Goal: Transaction & Acquisition: Book appointment/travel/reservation

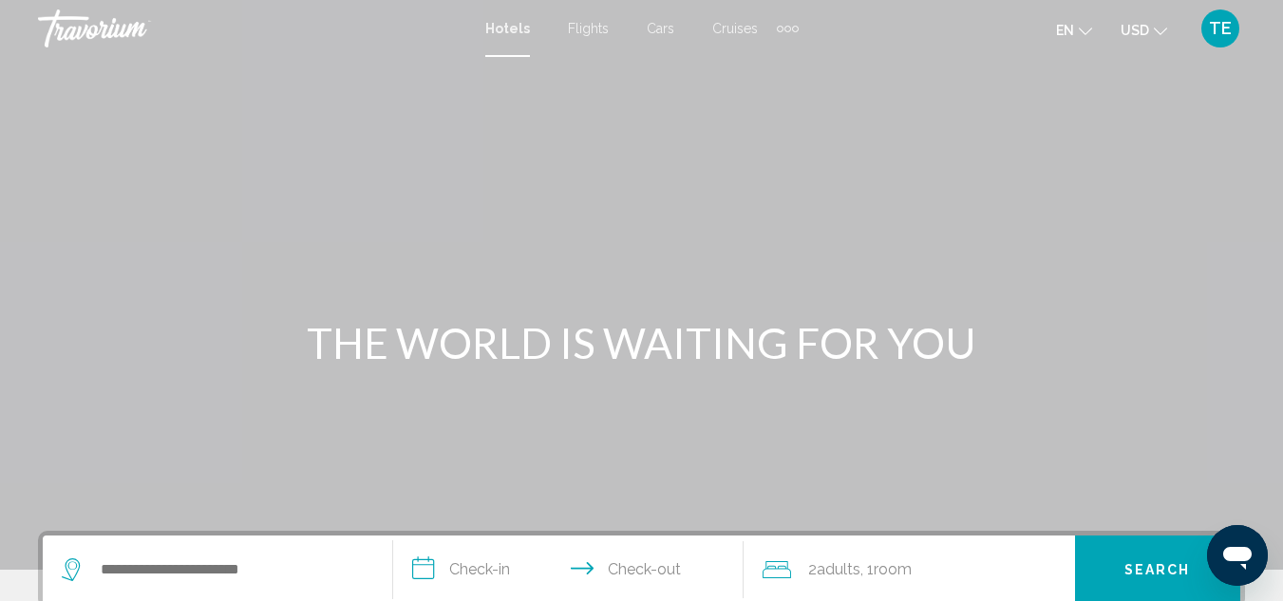
click at [794, 28] on div "Extra navigation items" at bounding box center [795, 29] width 7 height 7
click at [754, 62] on span "Activities" at bounding box center [756, 63] width 53 height 15
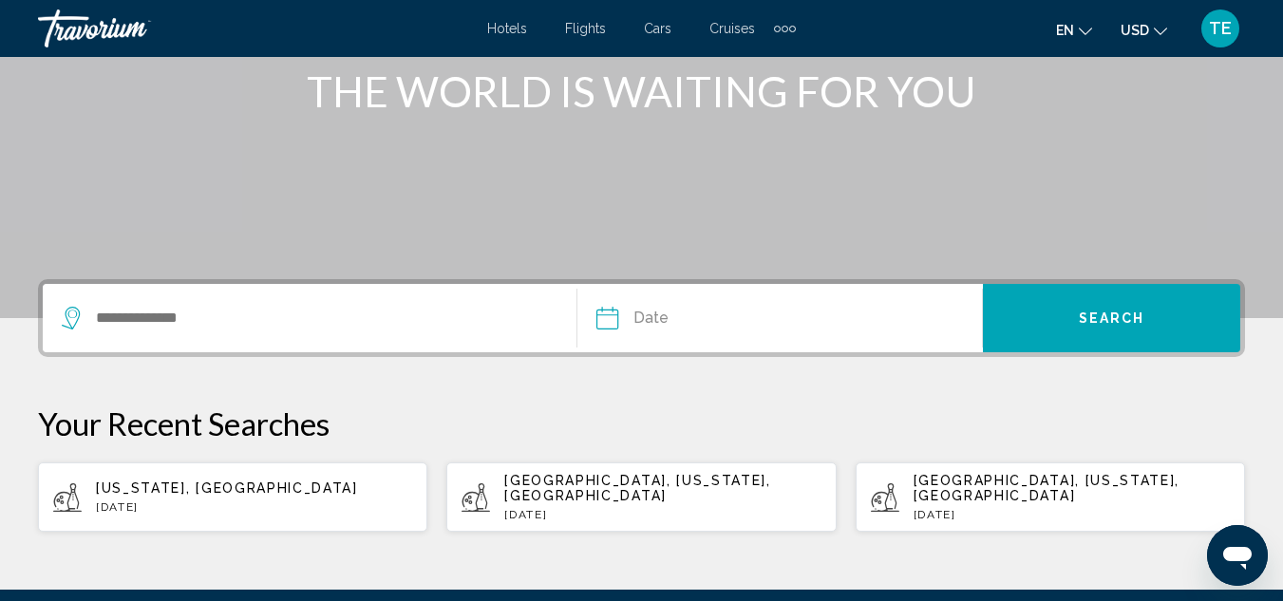
scroll to position [305, 0]
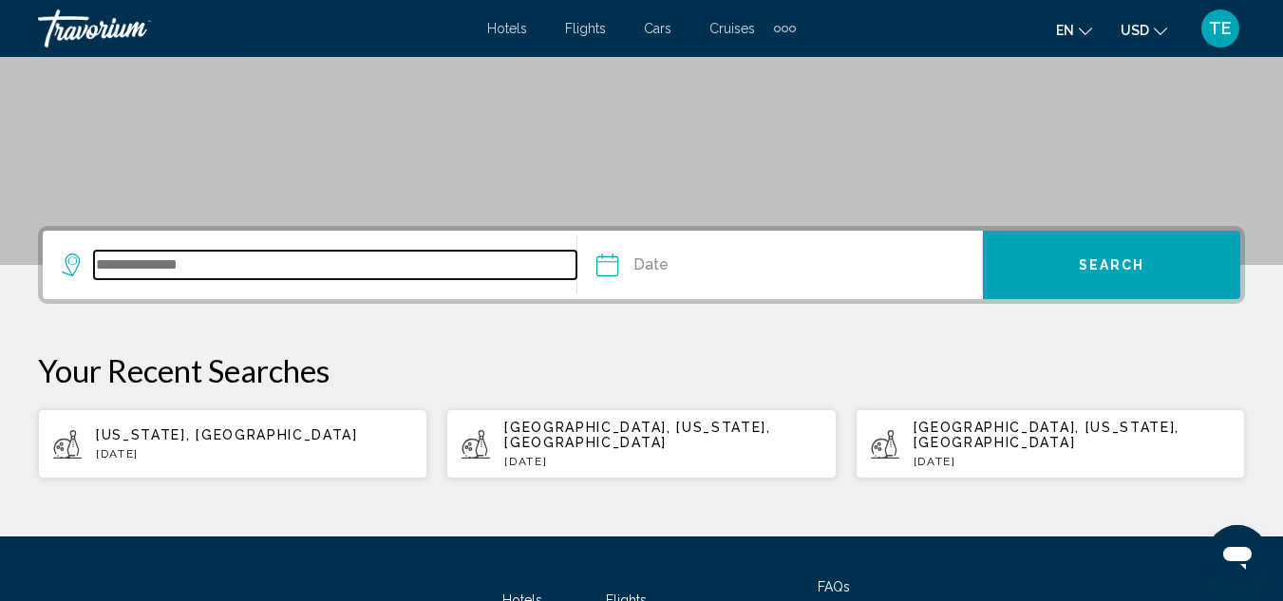
click at [280, 269] on input "Search widget" at bounding box center [335, 265] width 482 height 28
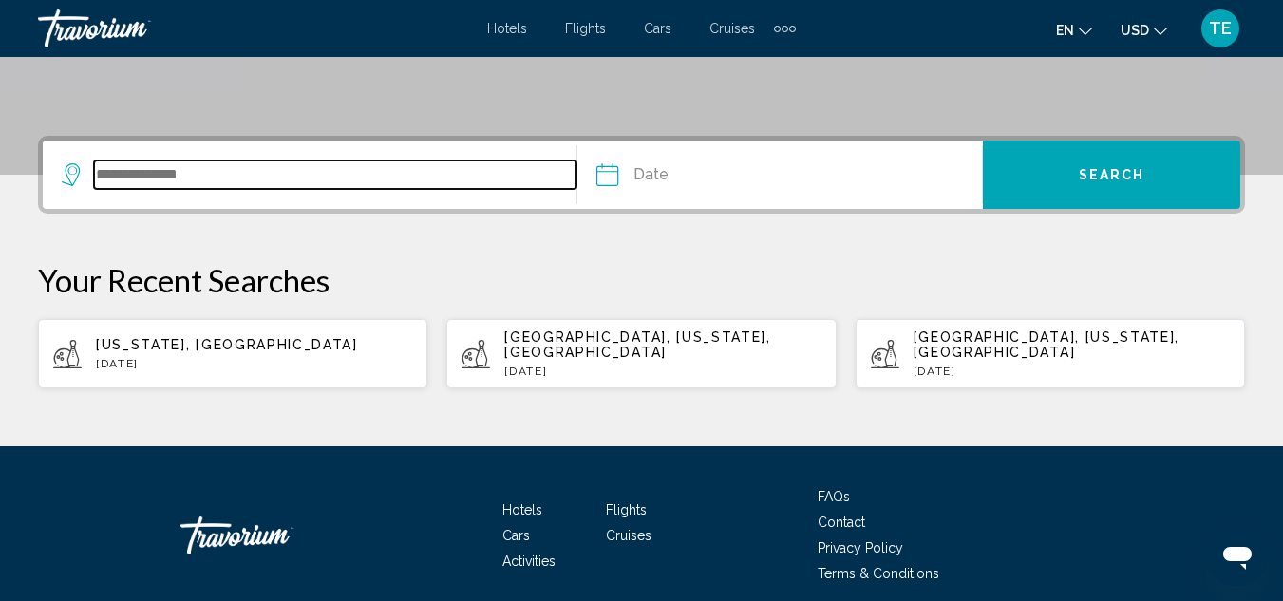
scroll to position [458, 0]
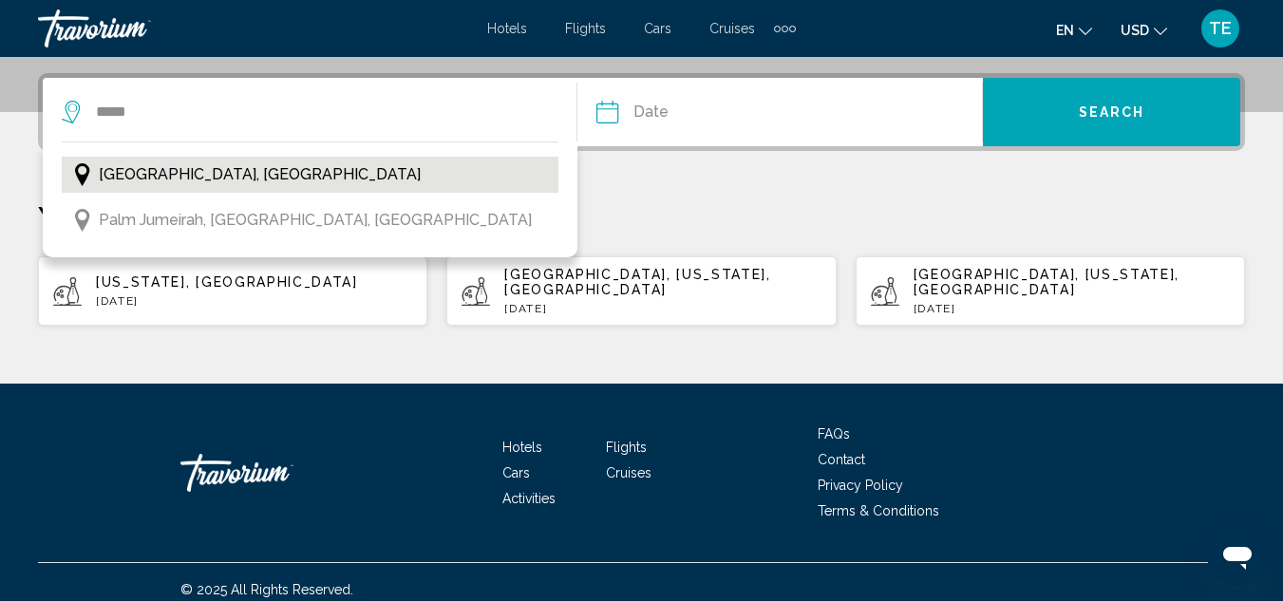
click at [270, 171] on span "[GEOGRAPHIC_DATA], [GEOGRAPHIC_DATA]" at bounding box center [260, 174] width 322 height 27
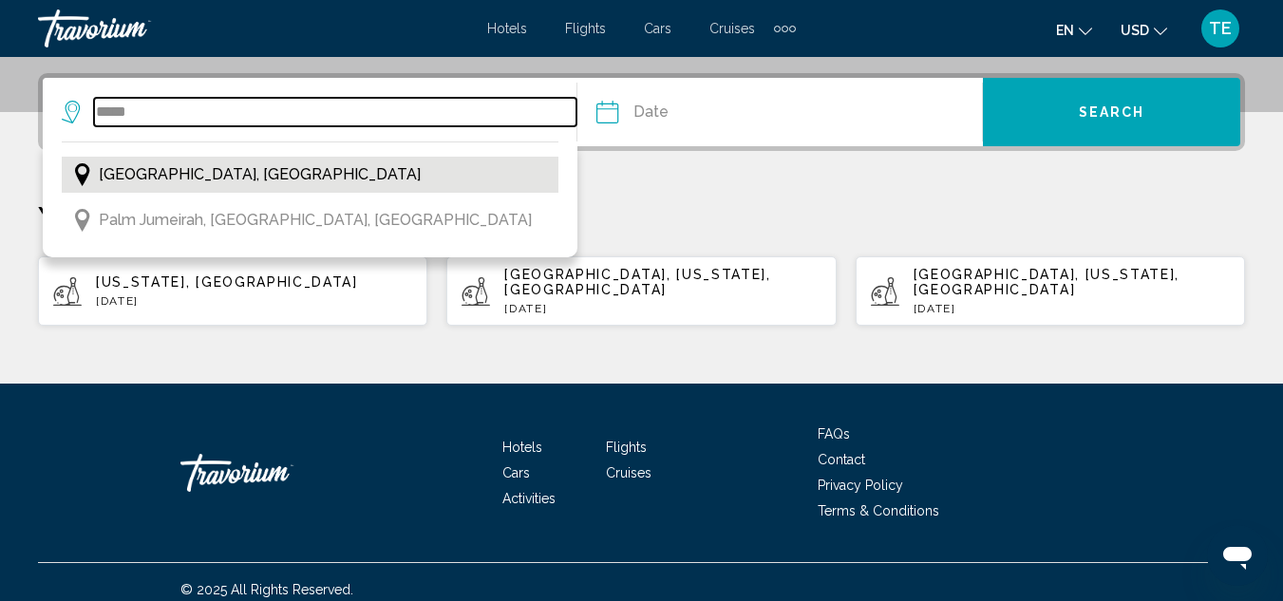
type input "**********"
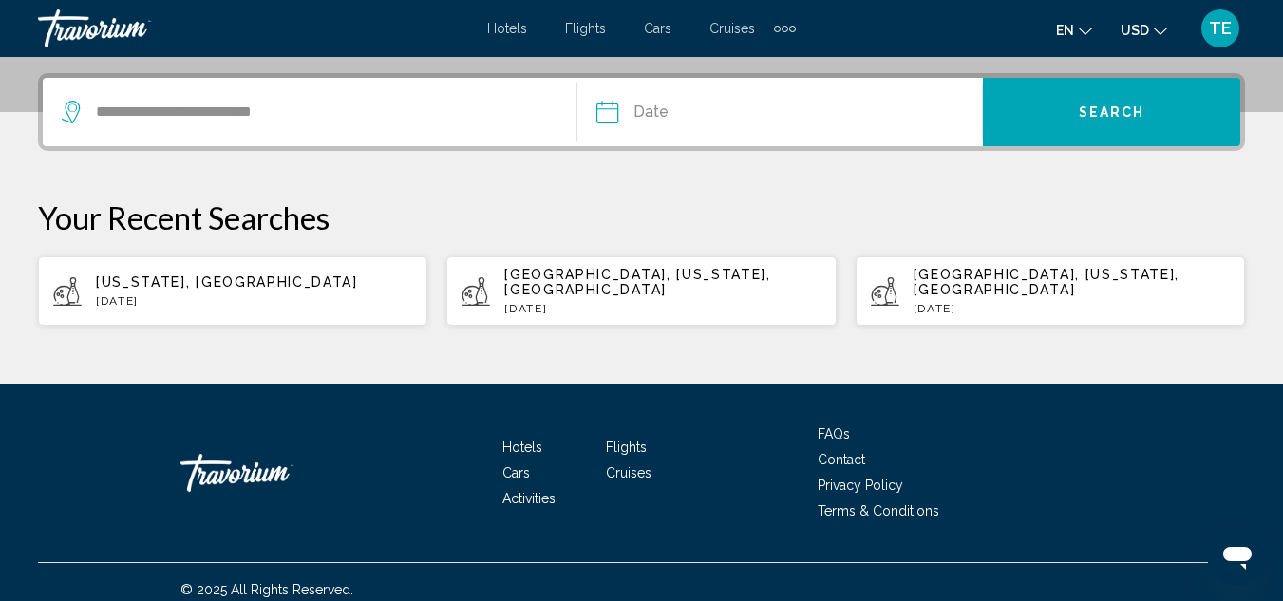
click at [664, 116] on input "Date" at bounding box center [692, 115] width 200 height 74
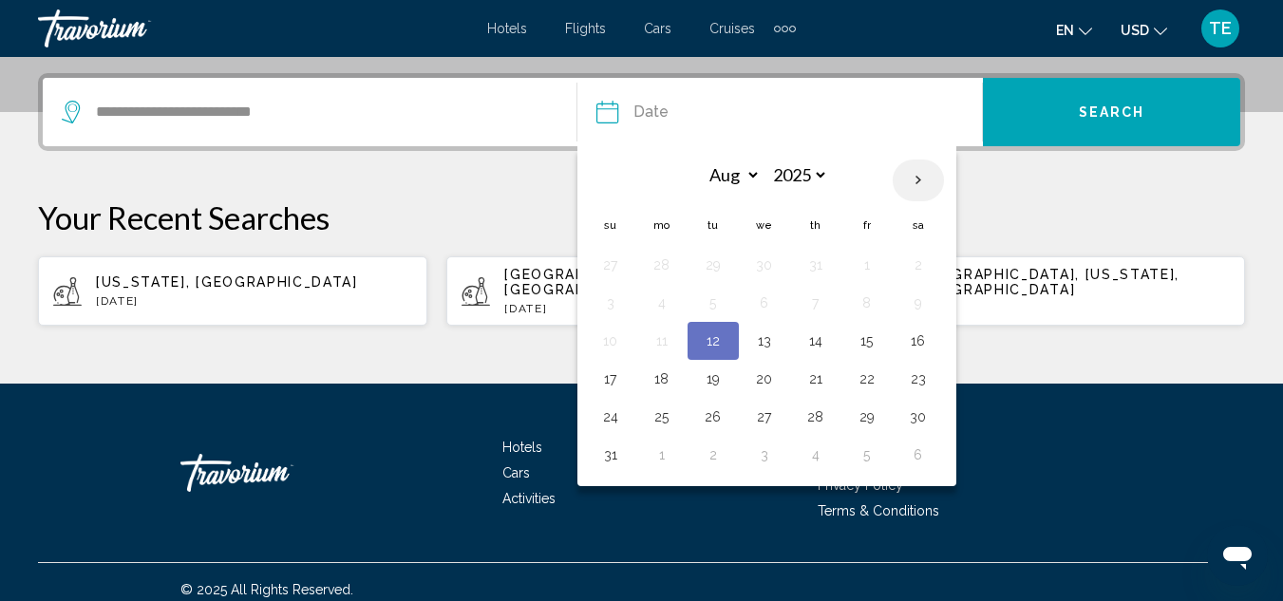
click at [914, 176] on th "Next month" at bounding box center [918, 181] width 51 height 42
select select "*"
click at [712, 340] on button "16" at bounding box center [713, 341] width 30 height 27
type input "**********"
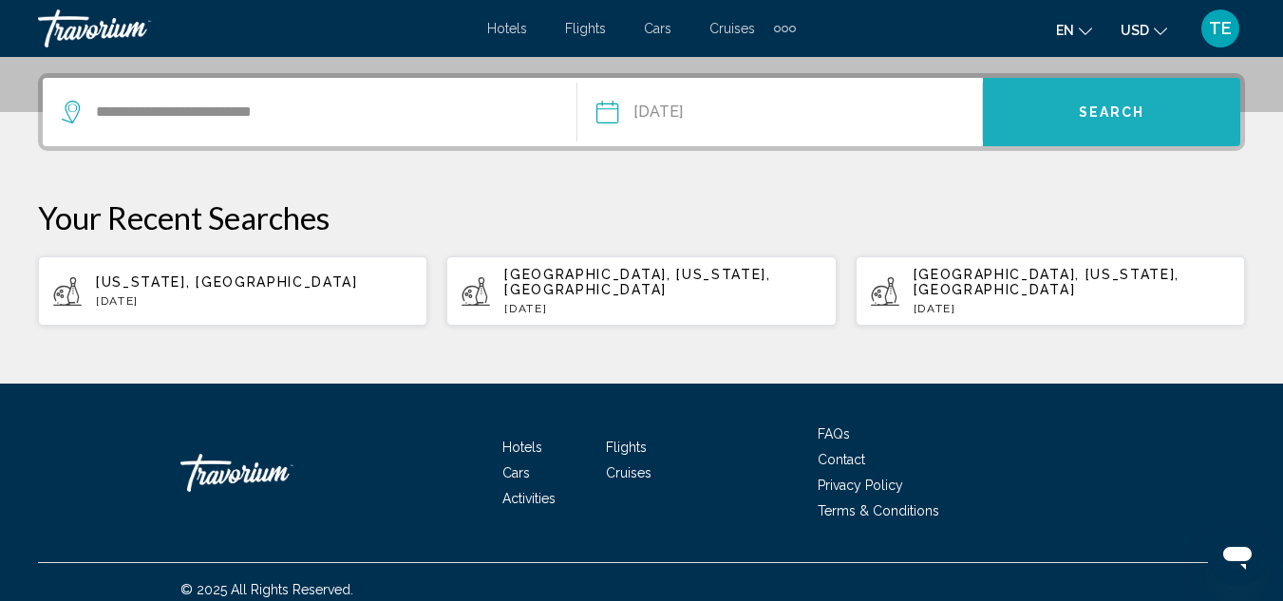
click at [1082, 116] on span "Search" at bounding box center [1112, 112] width 66 height 15
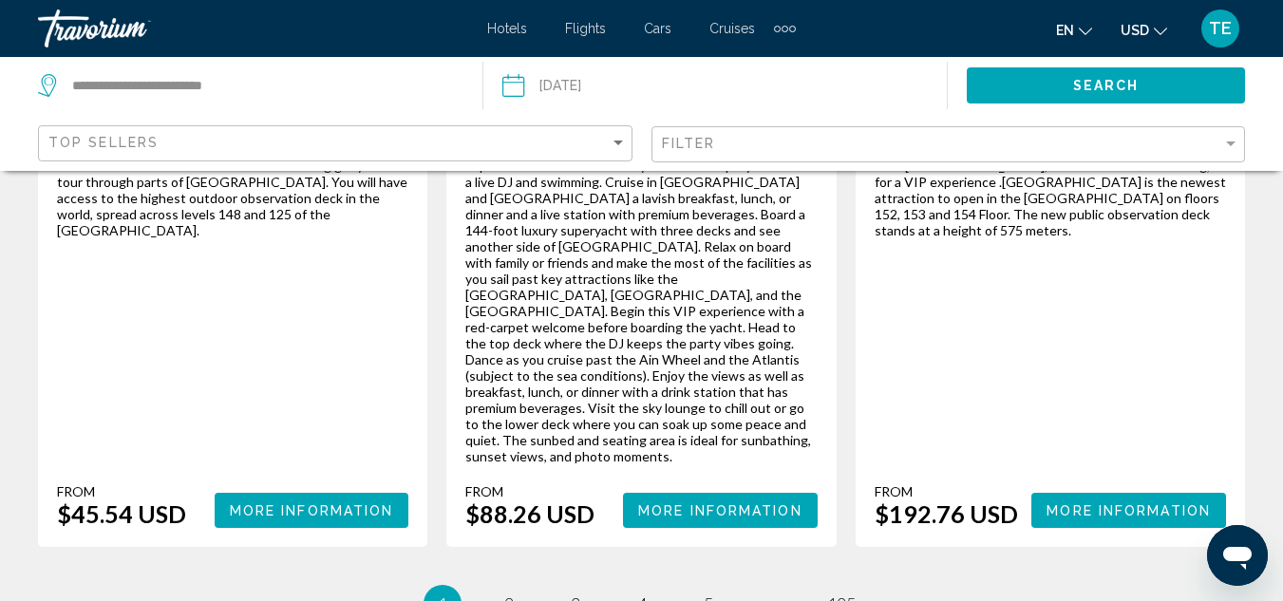
scroll to position [3342, 0]
click at [504, 592] on span "2" at bounding box center [508, 602] width 9 height 21
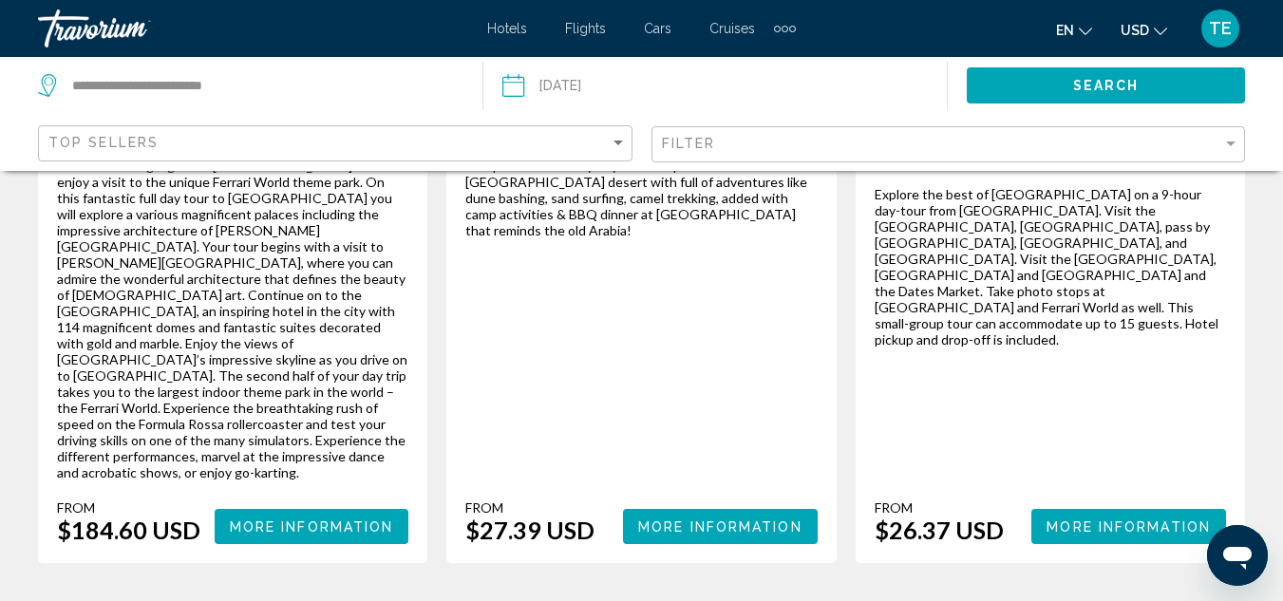
scroll to position [3363, 0]
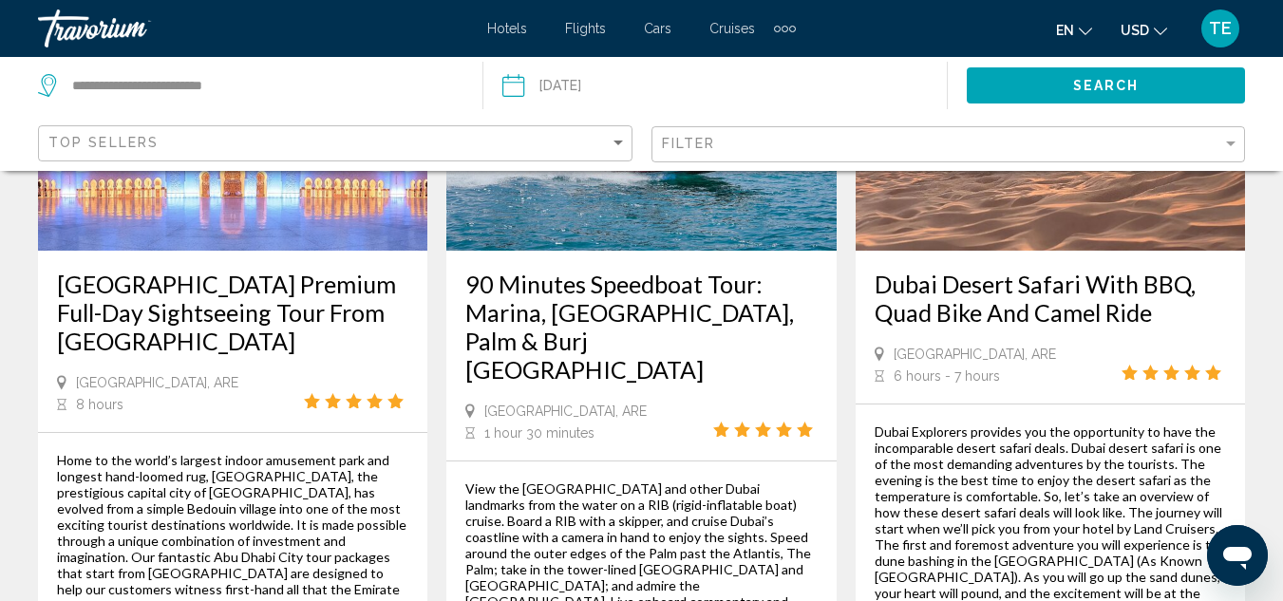
scroll to position [3076, 0]
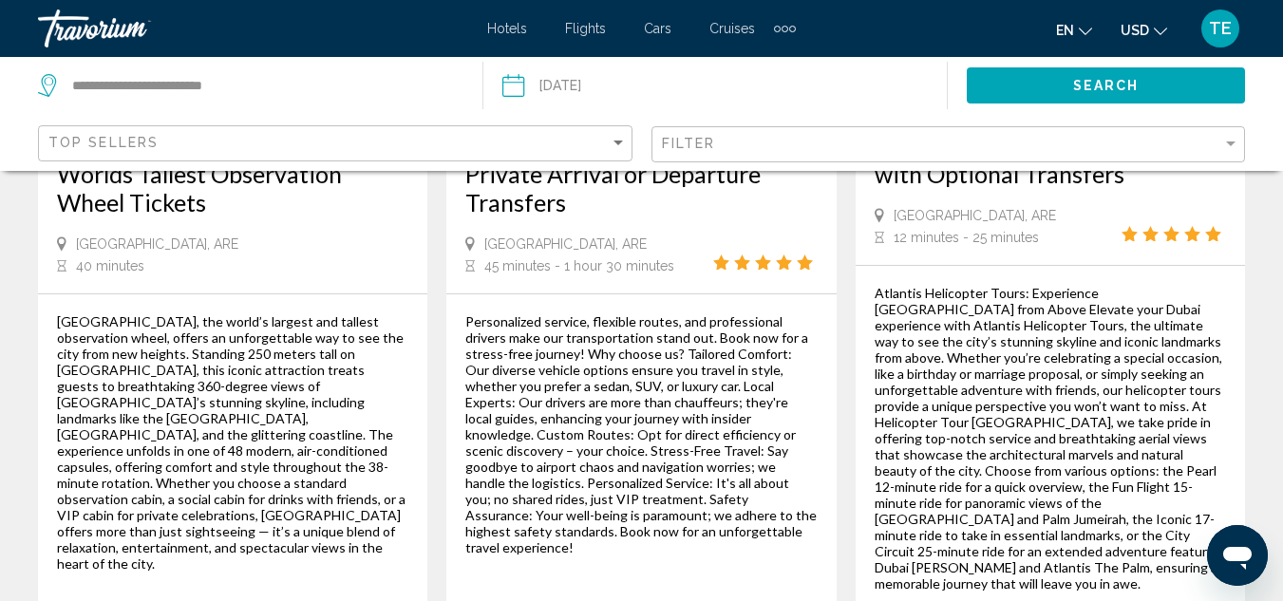
scroll to position [2279, 0]
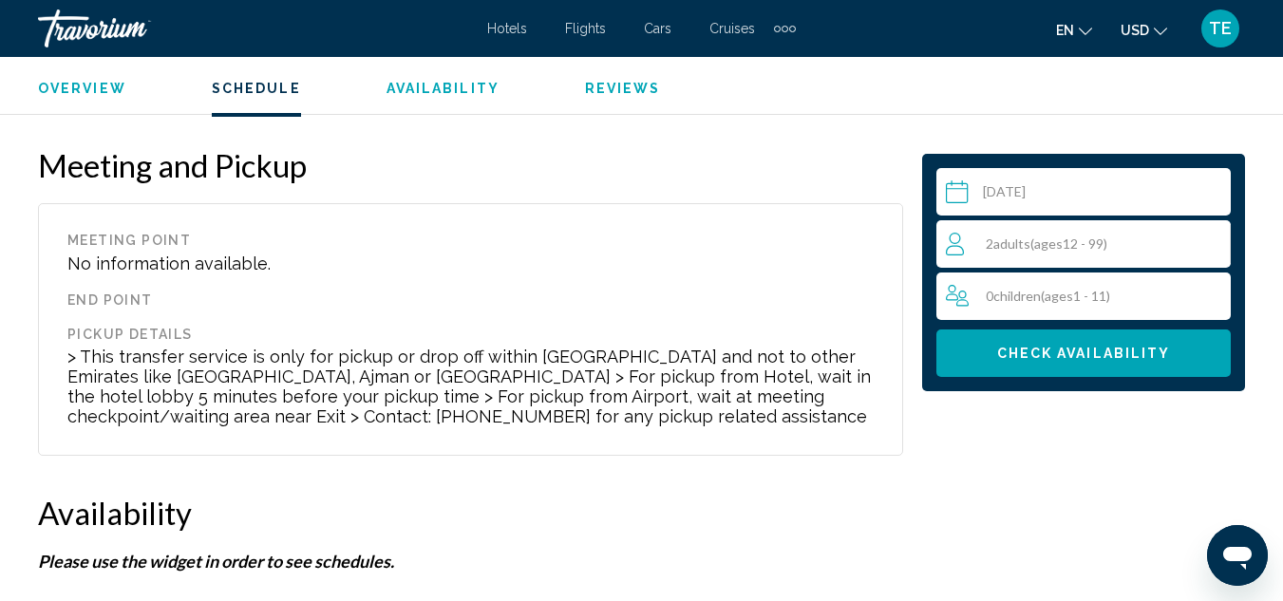
scroll to position [3170, 0]
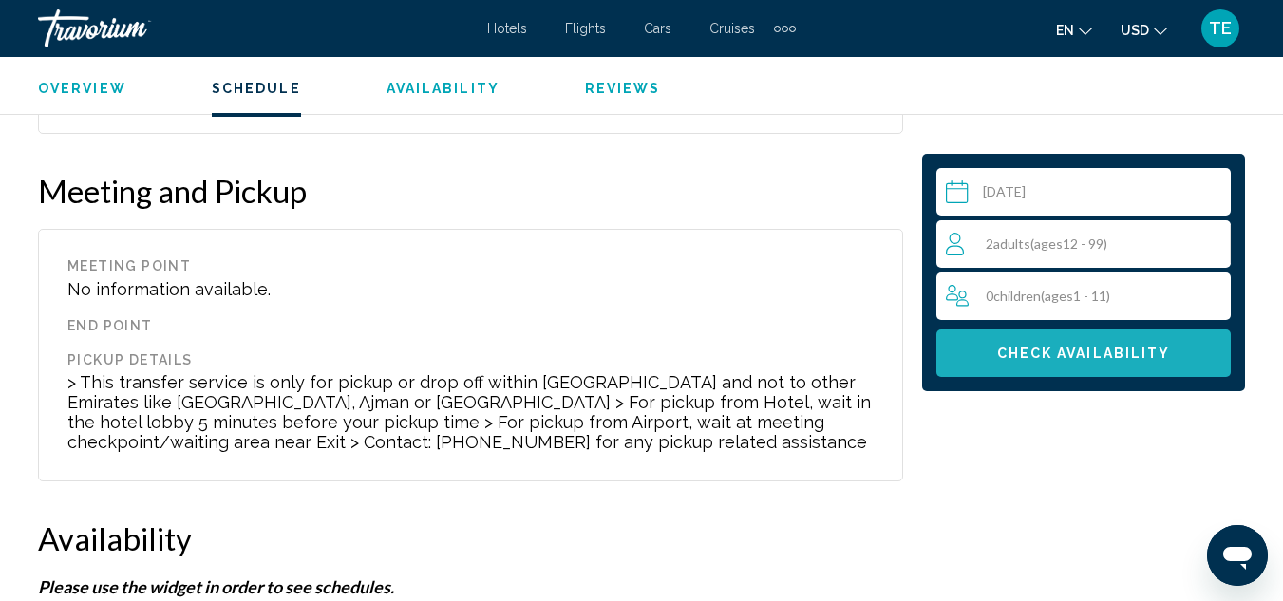
click at [1132, 344] on button "Check Availability" at bounding box center [1083, 352] width 294 height 47
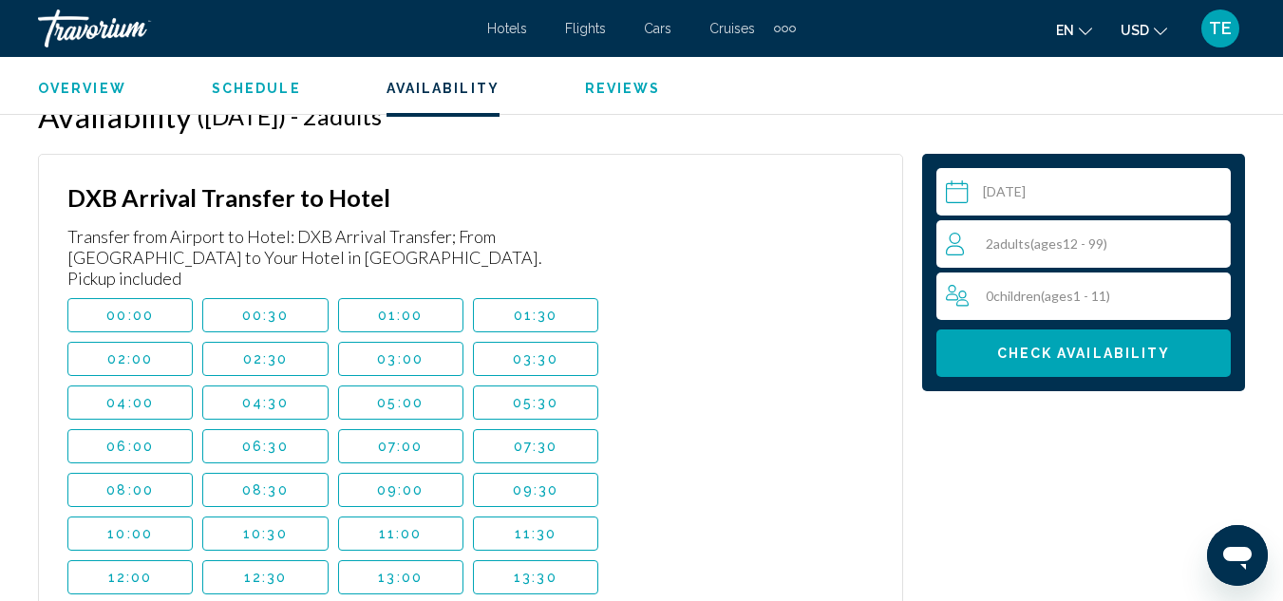
scroll to position [3631, 0]
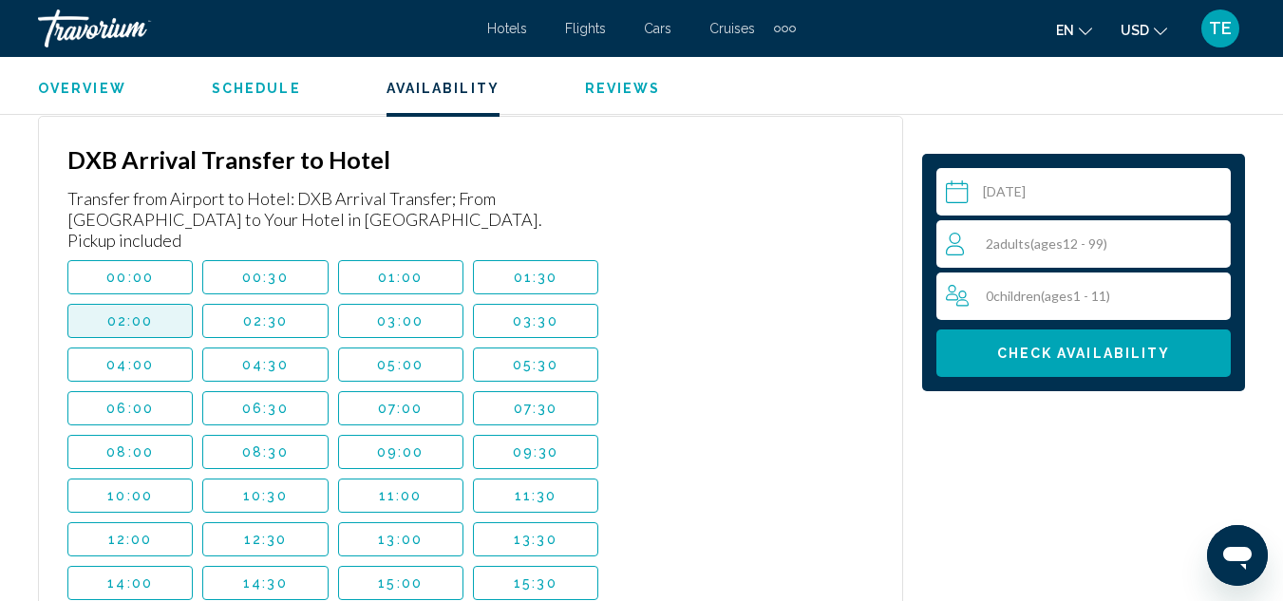
click at [179, 304] on button "02:00" at bounding box center [129, 321] width 125 height 34
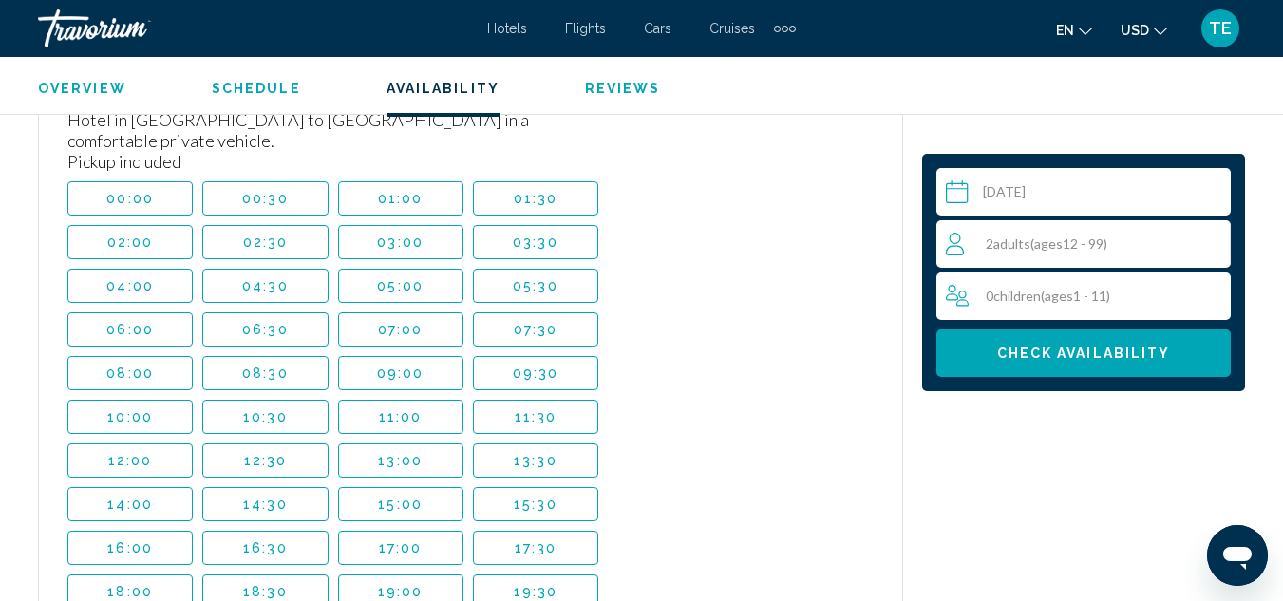
scroll to position [4488, 0]
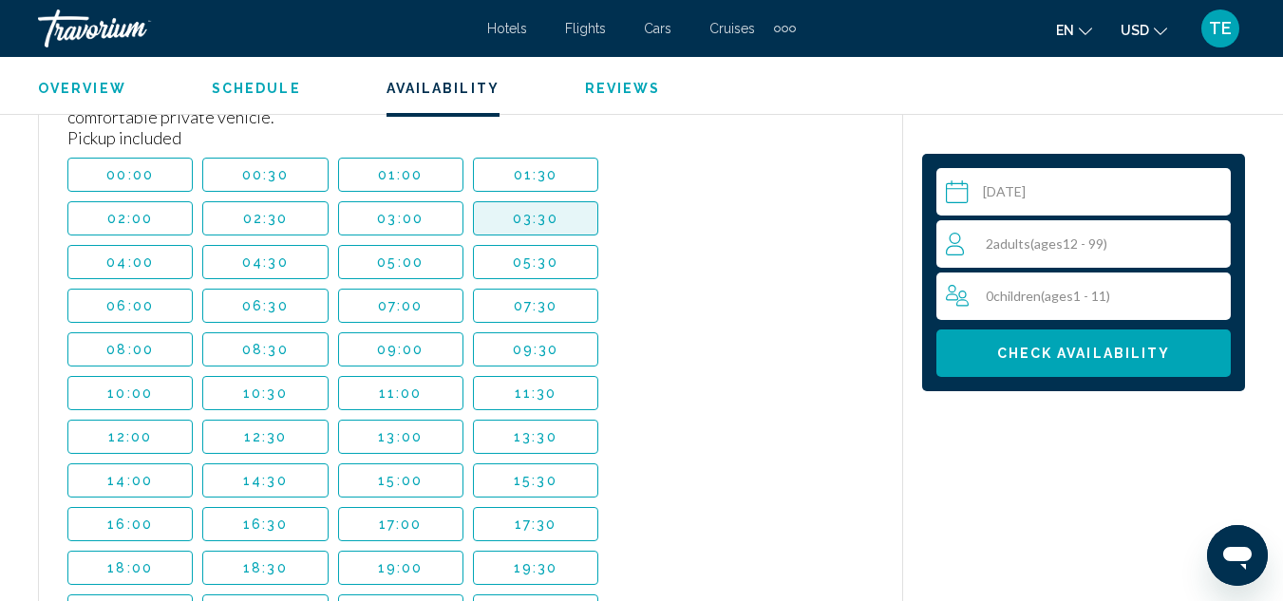
click at [537, 211] on span "03:30" at bounding box center [536, 218] width 46 height 15
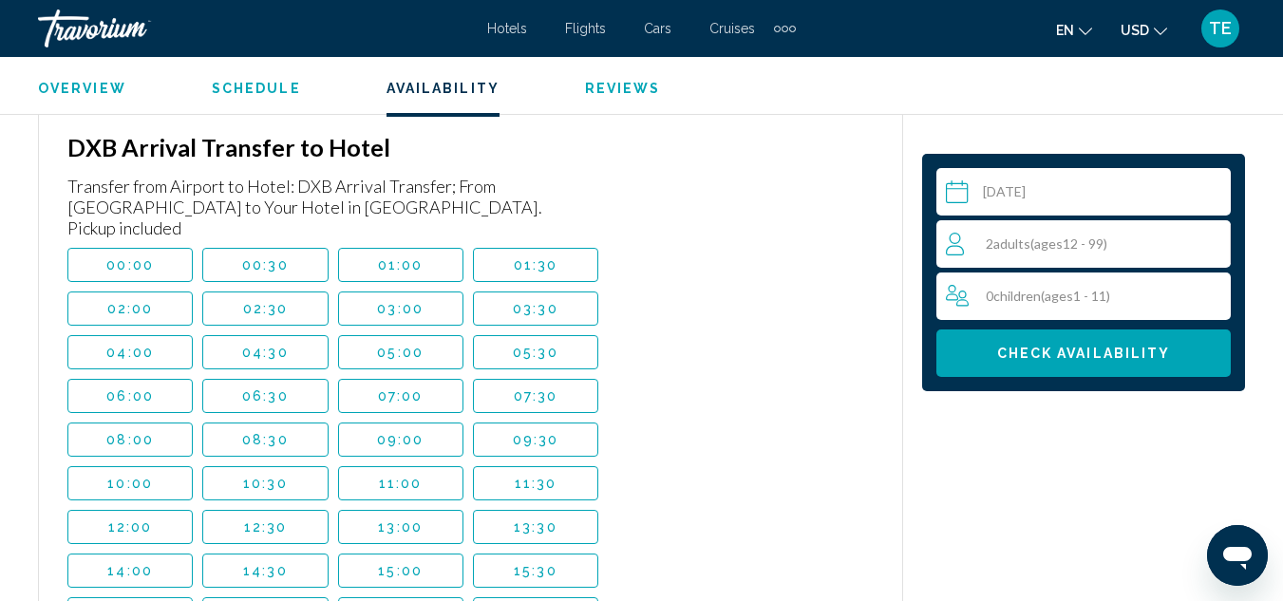
scroll to position [3631, 0]
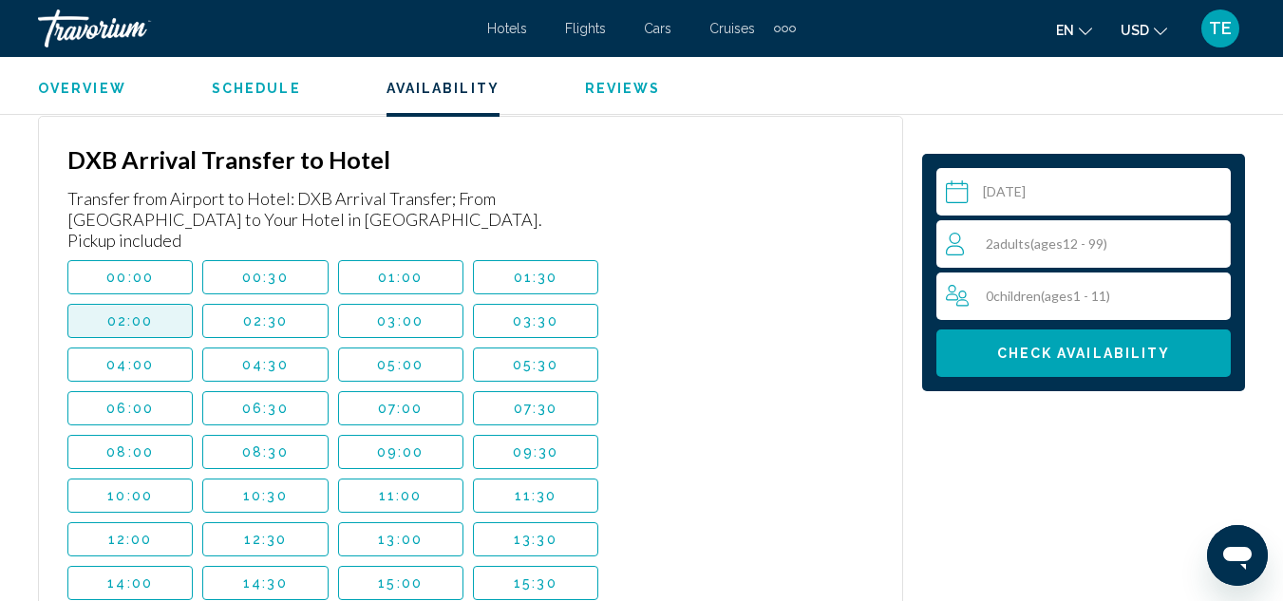
click at [132, 313] on span "02:00" at bounding box center [130, 320] width 47 height 15
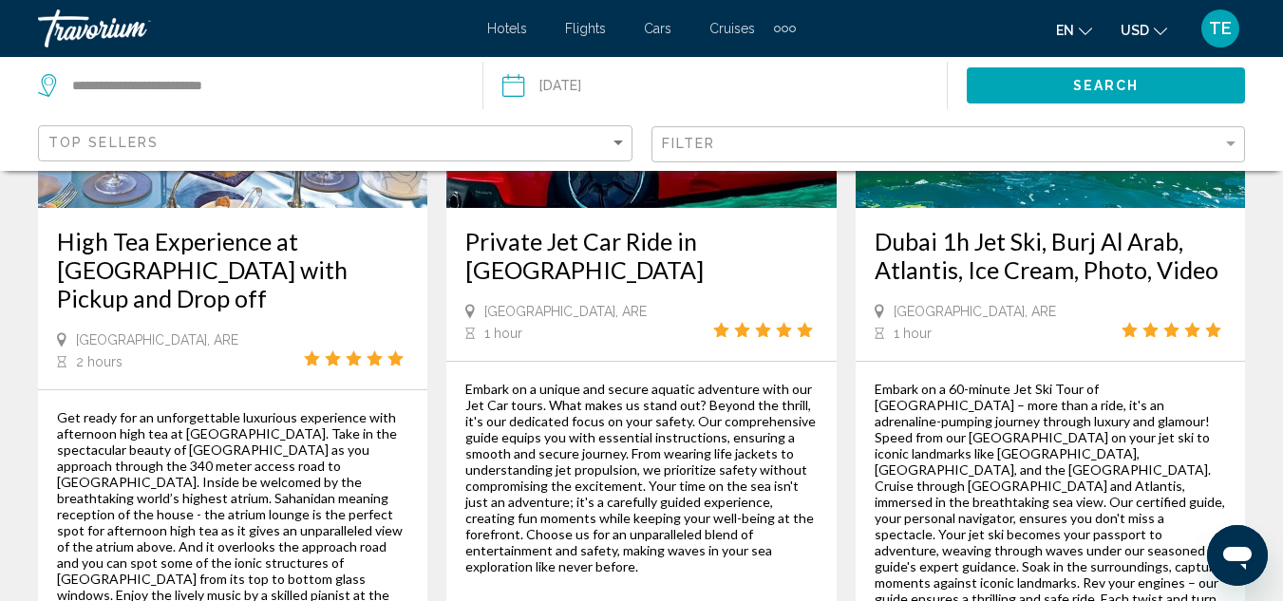
scroll to position [3114, 0]
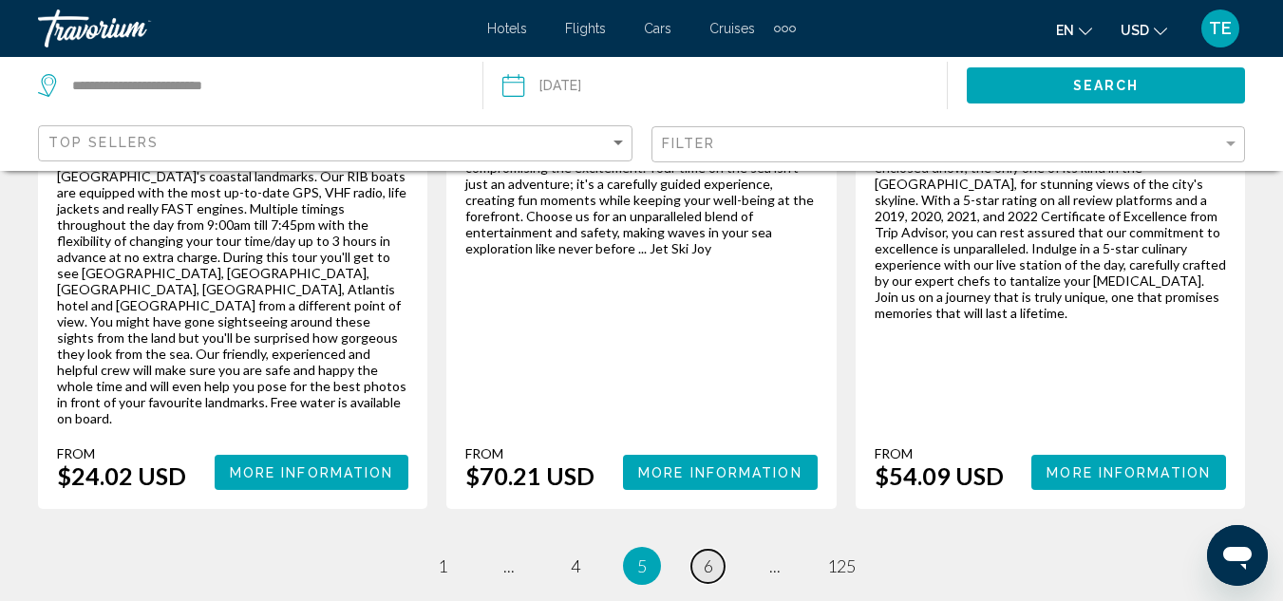
scroll to position [3342, 0]
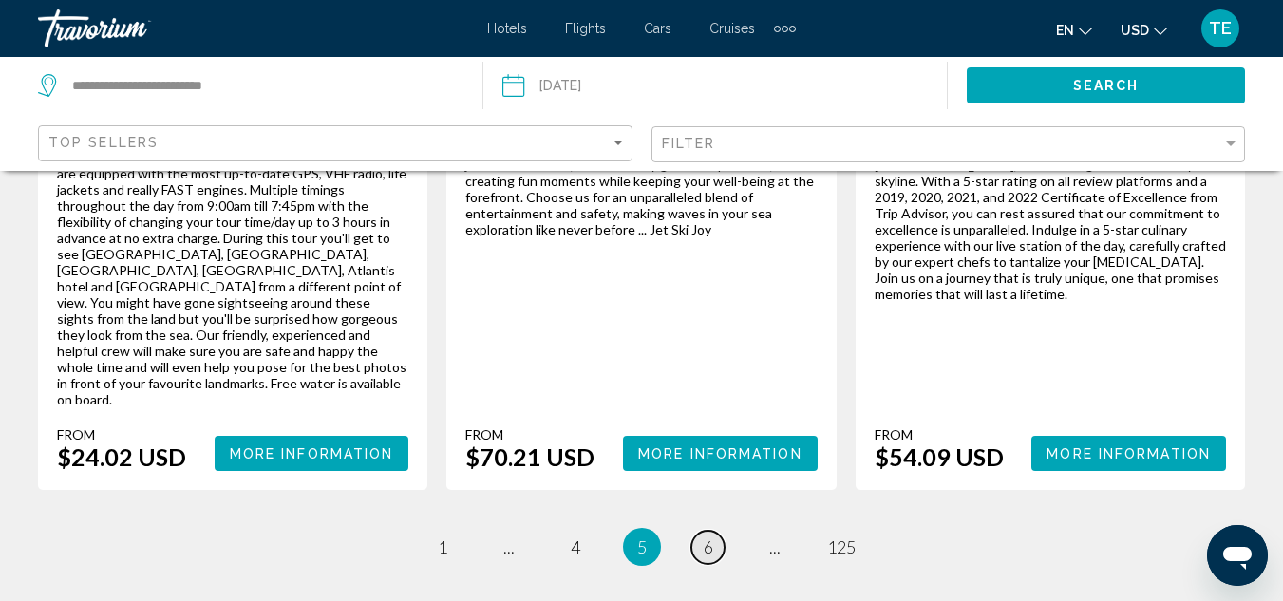
click at [702, 531] on link "page 6" at bounding box center [707, 547] width 33 height 33
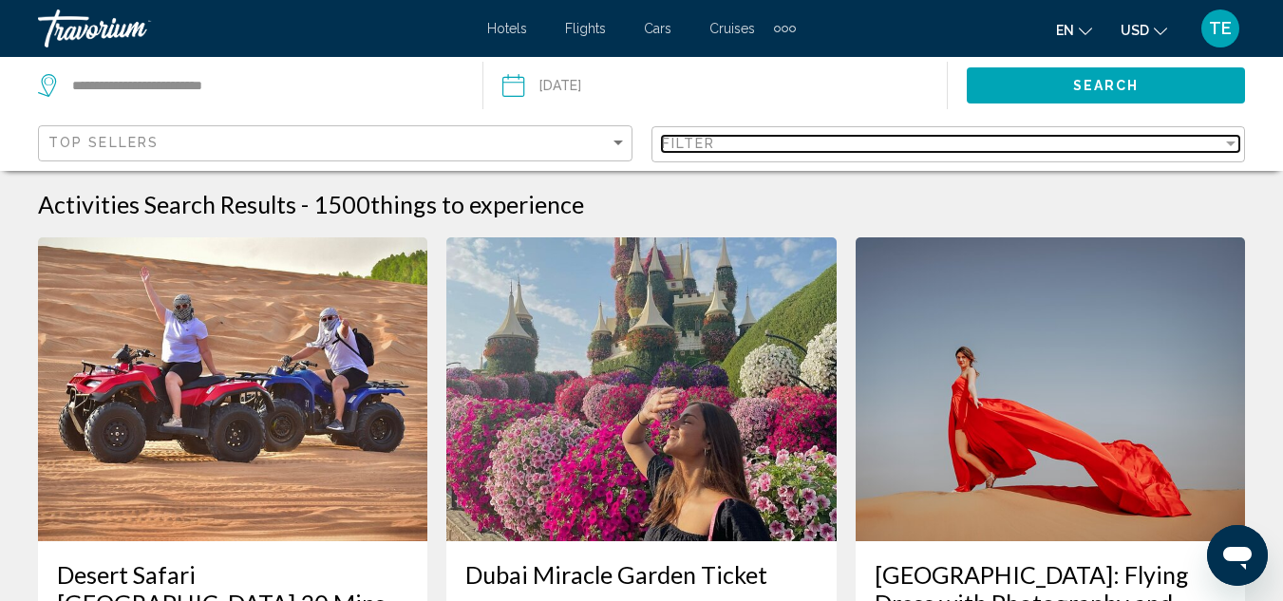
click at [1233, 141] on div "Filter" at bounding box center [1230, 143] width 9 height 5
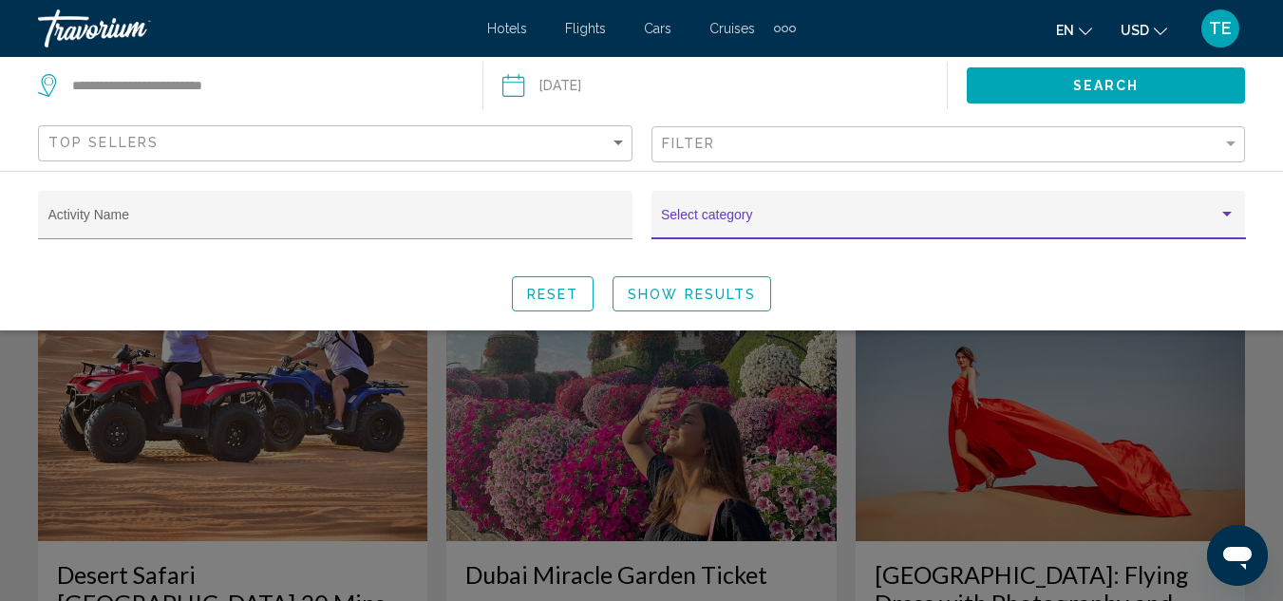
click at [1224, 209] on div "Search widget" at bounding box center [1226, 214] width 17 height 15
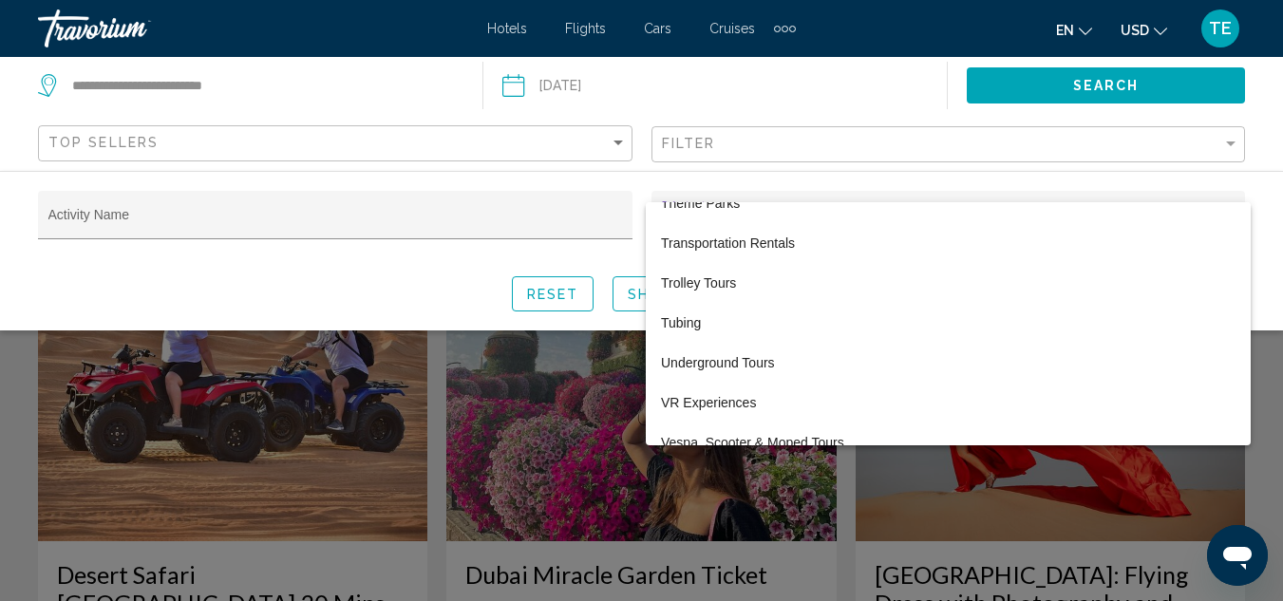
scroll to position [7060, 0]
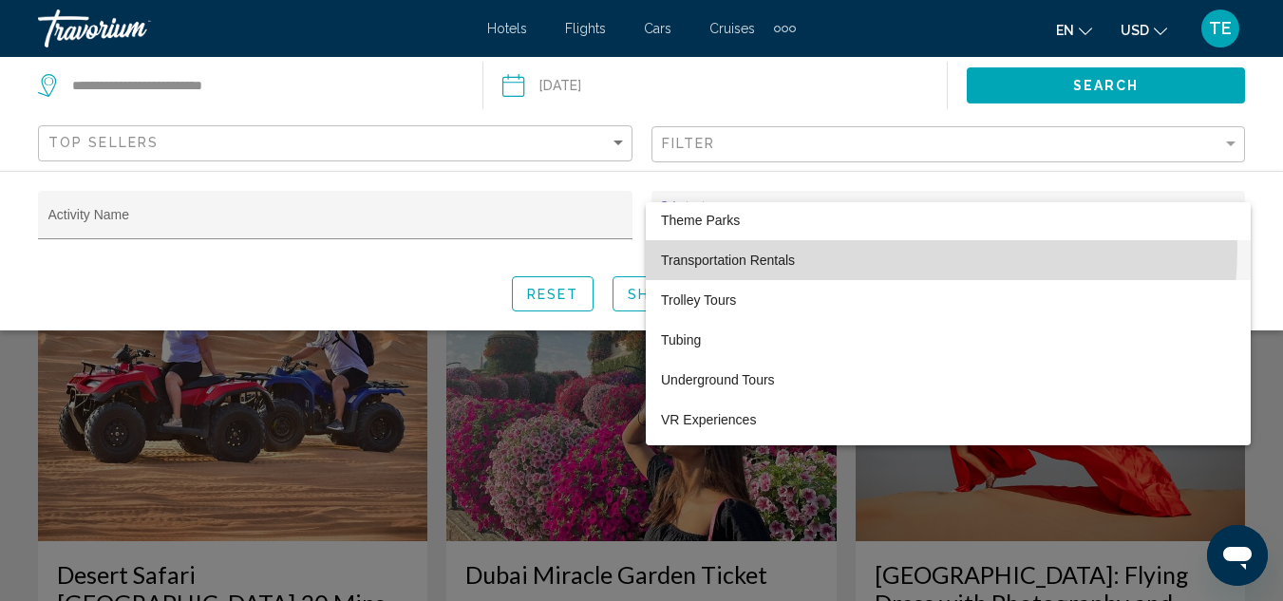
click at [814, 246] on span "Transportation Rentals" at bounding box center [948, 260] width 574 height 40
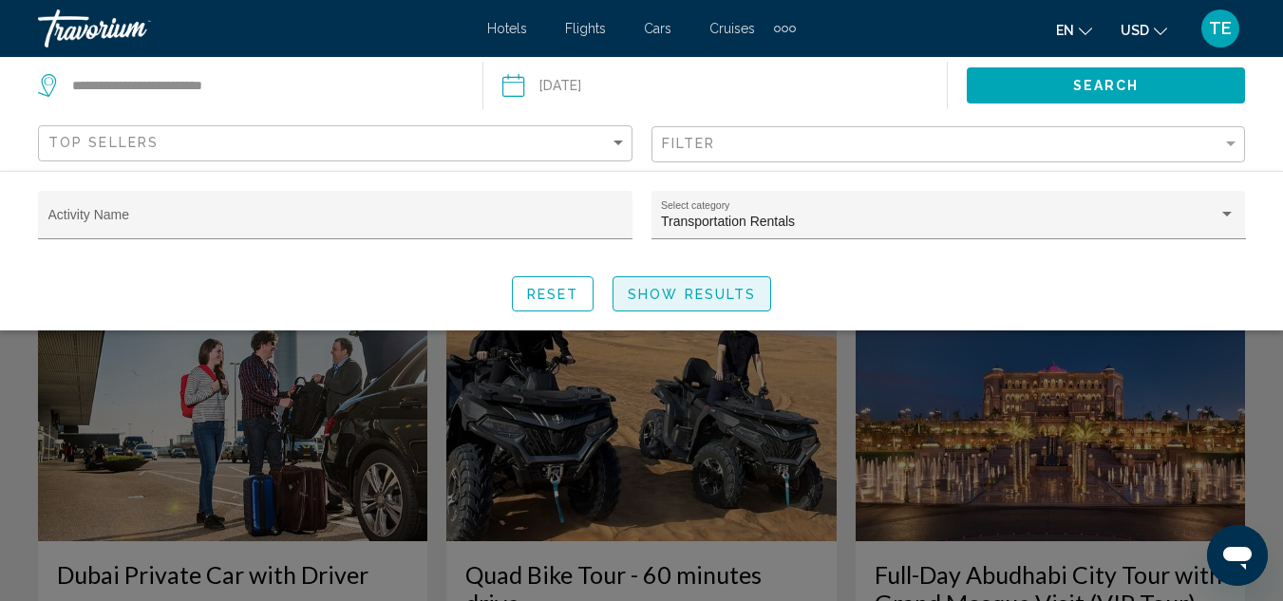
click at [723, 289] on span "Show Results" at bounding box center [692, 294] width 128 height 15
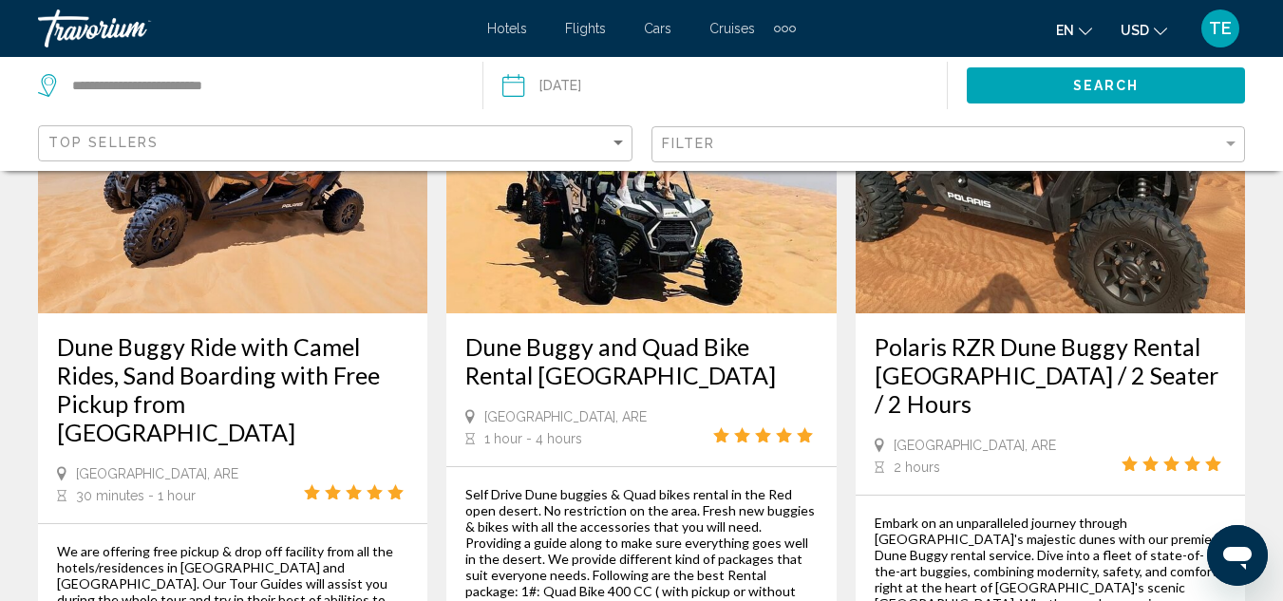
scroll to position [1050, 0]
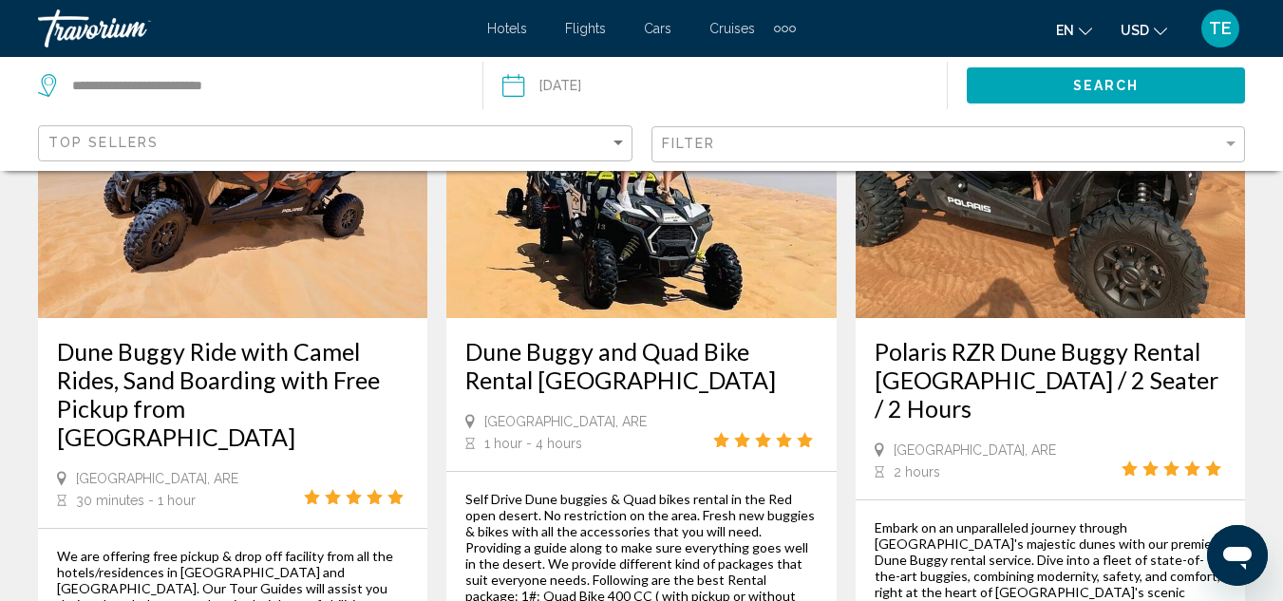
click at [1227, 135] on div "Filter" at bounding box center [951, 144] width 578 height 35
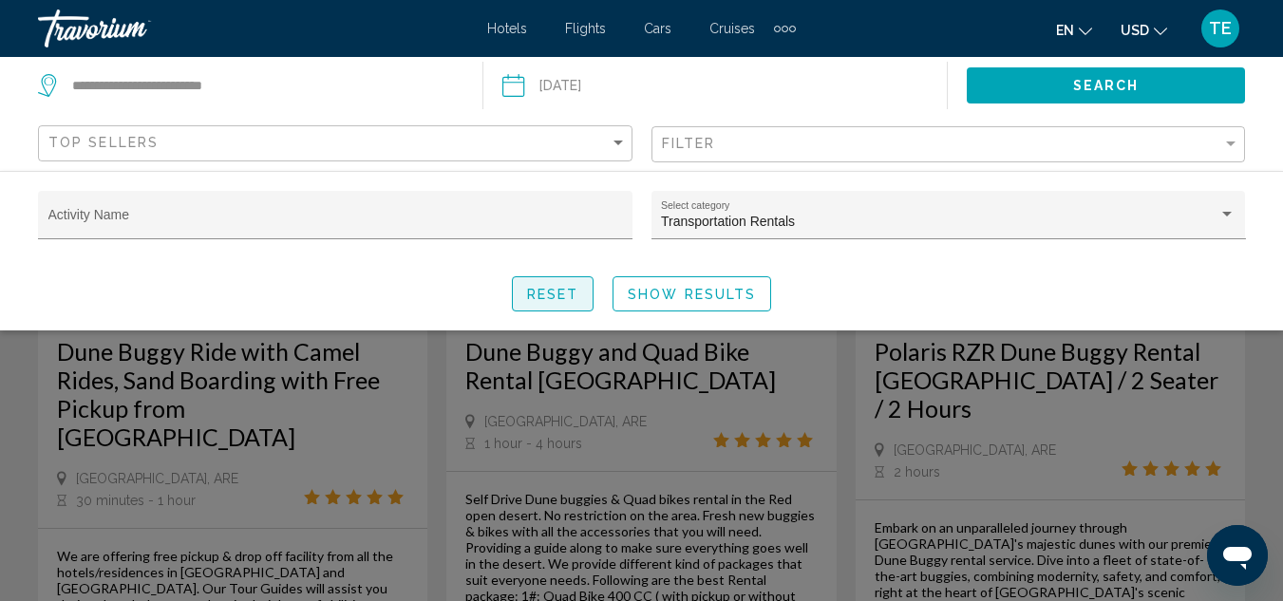
click at [554, 296] on span "Reset" at bounding box center [553, 294] width 52 height 15
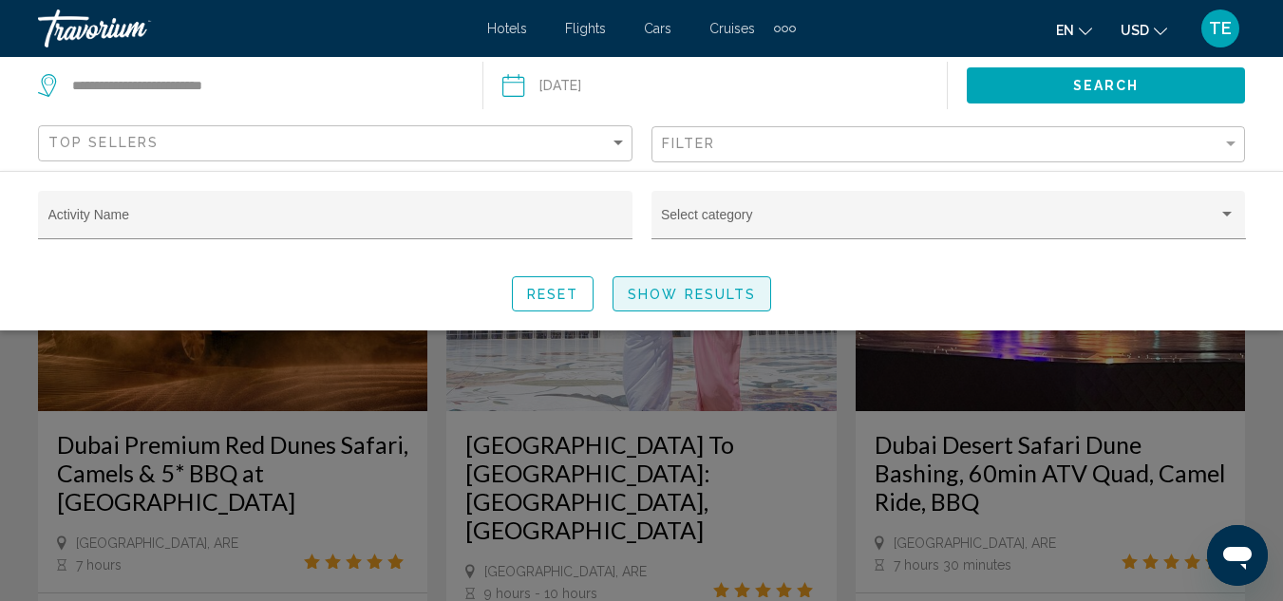
click at [759, 300] on button "Show Results" at bounding box center [691, 293] width 159 height 35
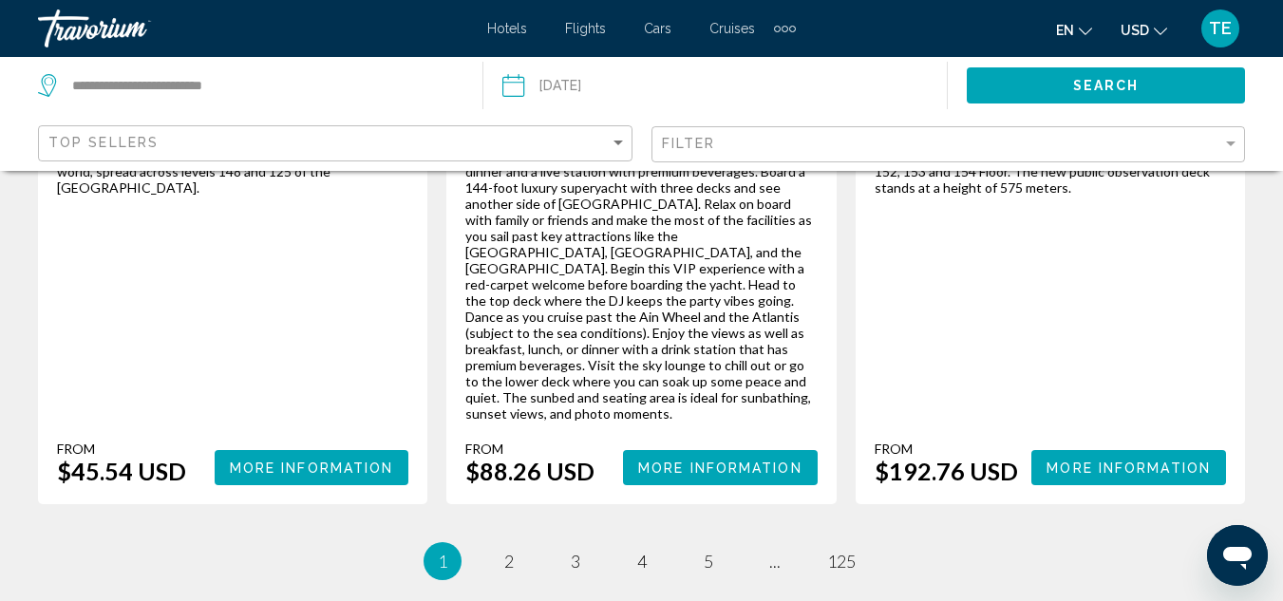
scroll to position [3363, 0]
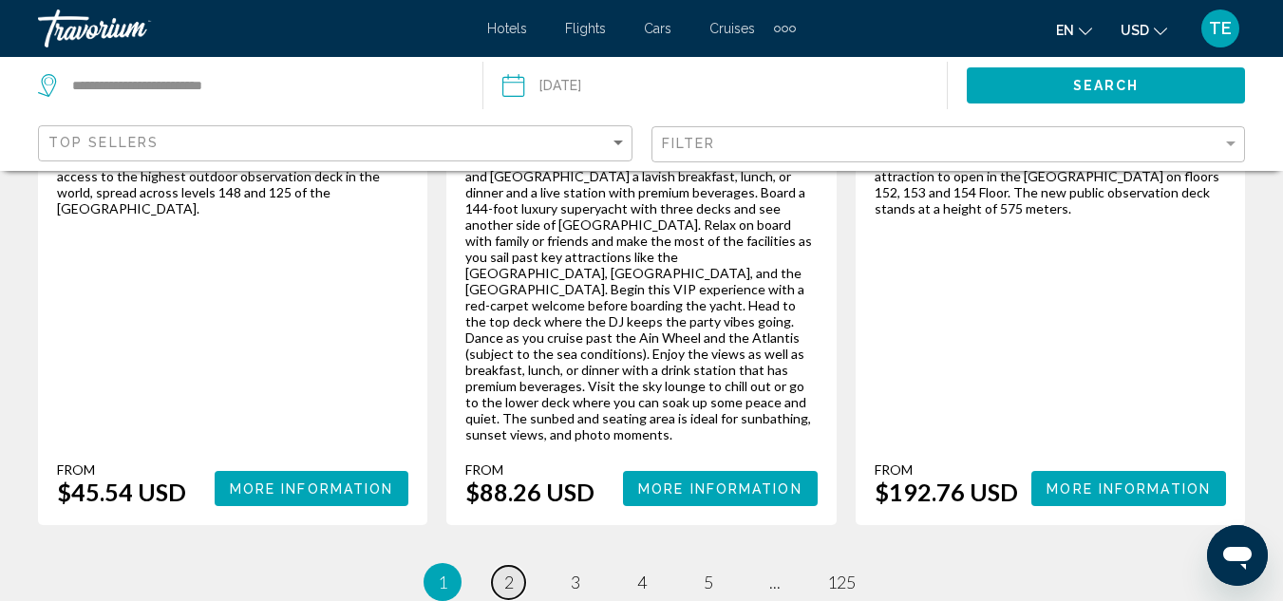
click at [505, 572] on span "2" at bounding box center [508, 582] width 9 height 21
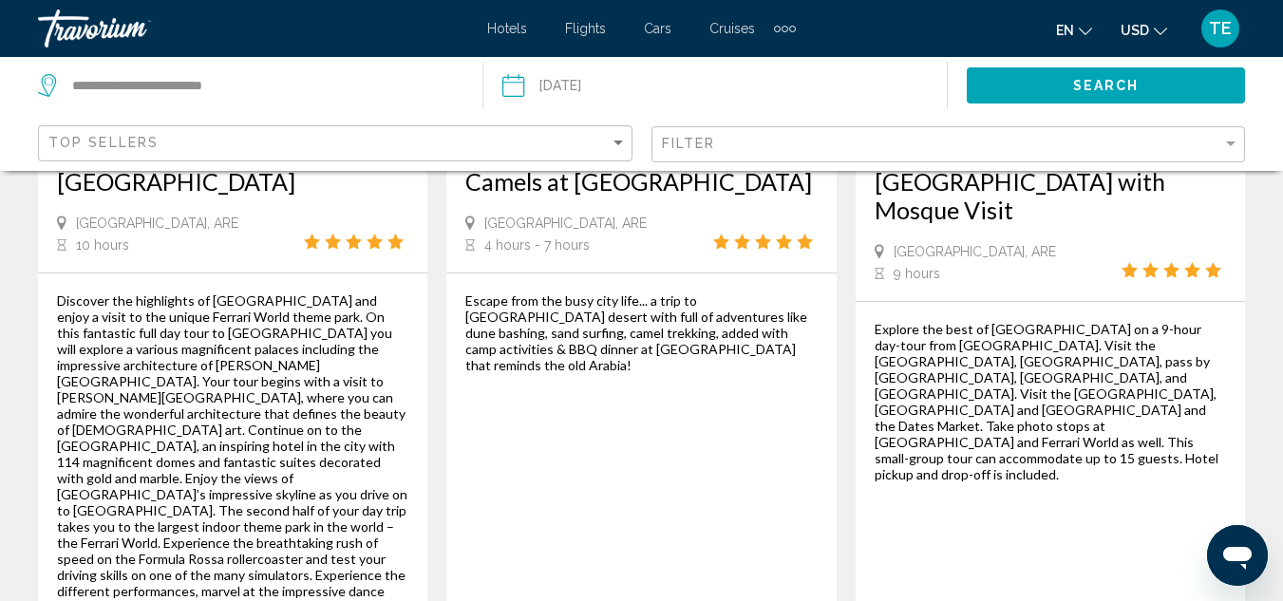
scroll to position [3228, 0]
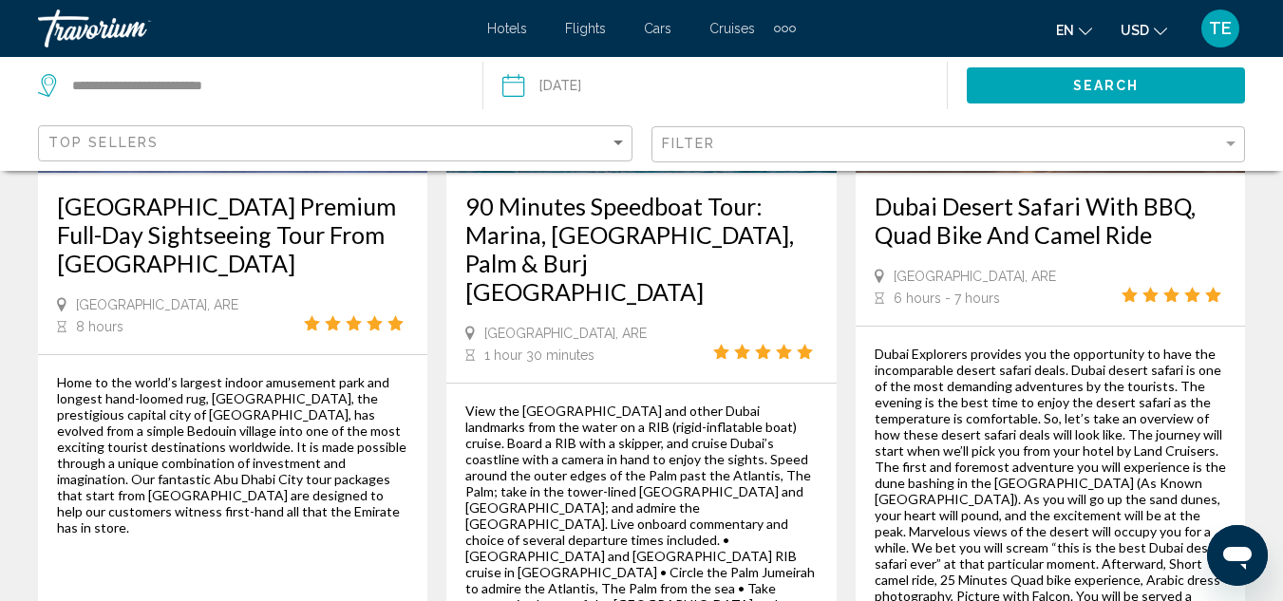
scroll to position [3152, 0]
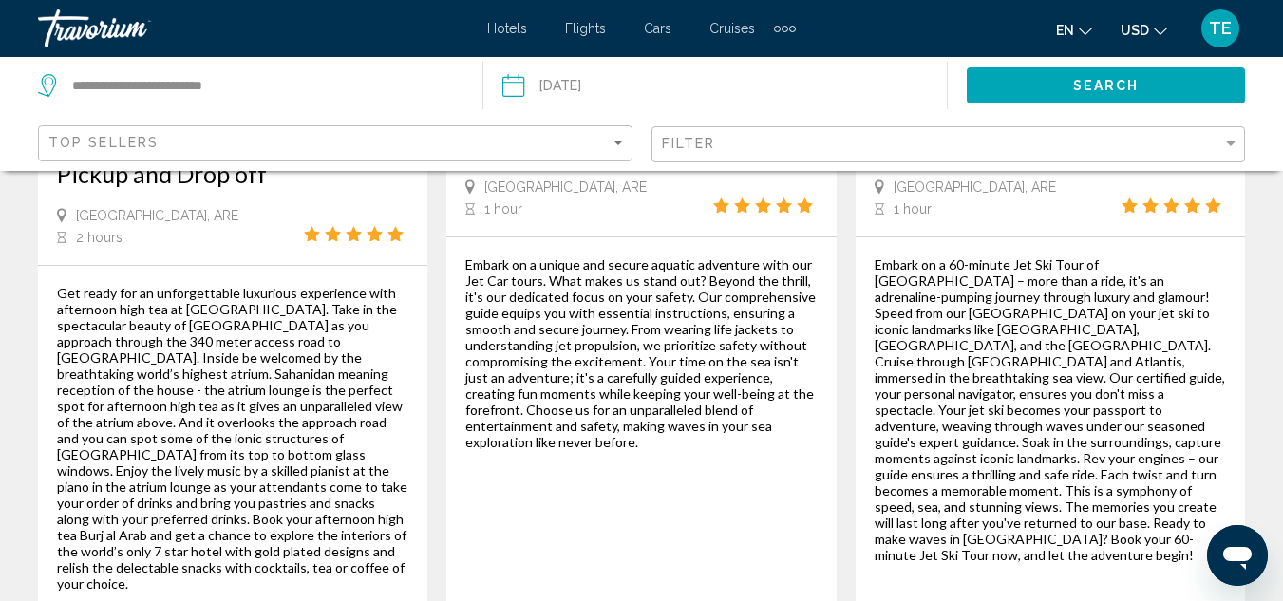
scroll to position [3304, 0]
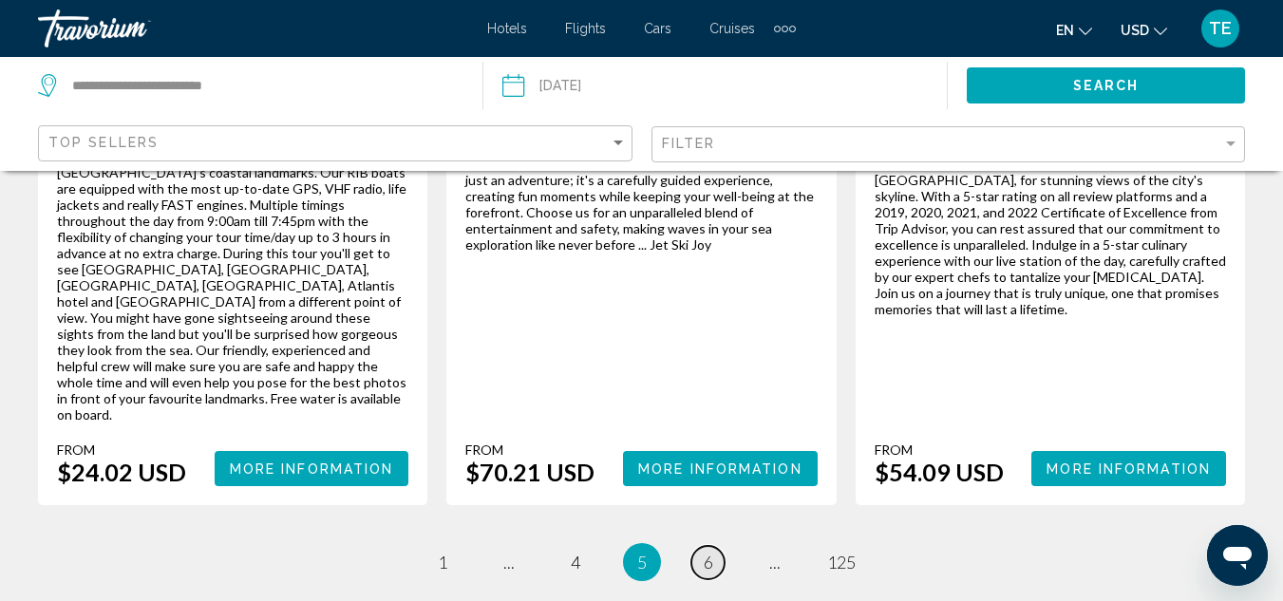
scroll to position [3380, 0]
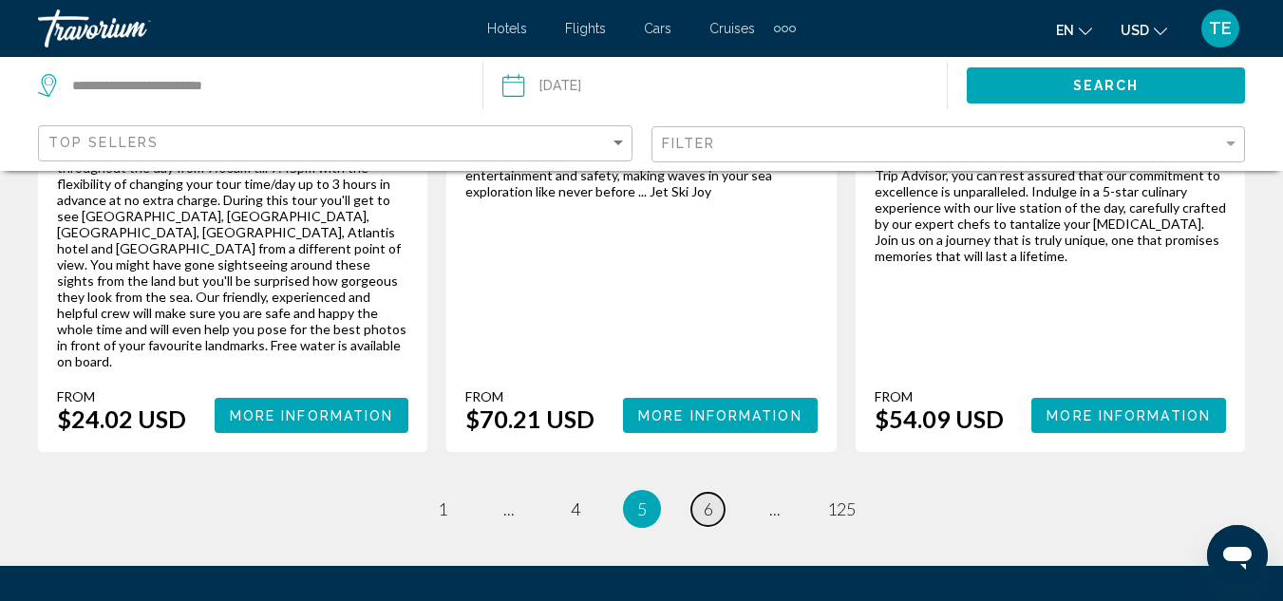
click at [705, 498] on span "6" at bounding box center [708, 508] width 9 height 21
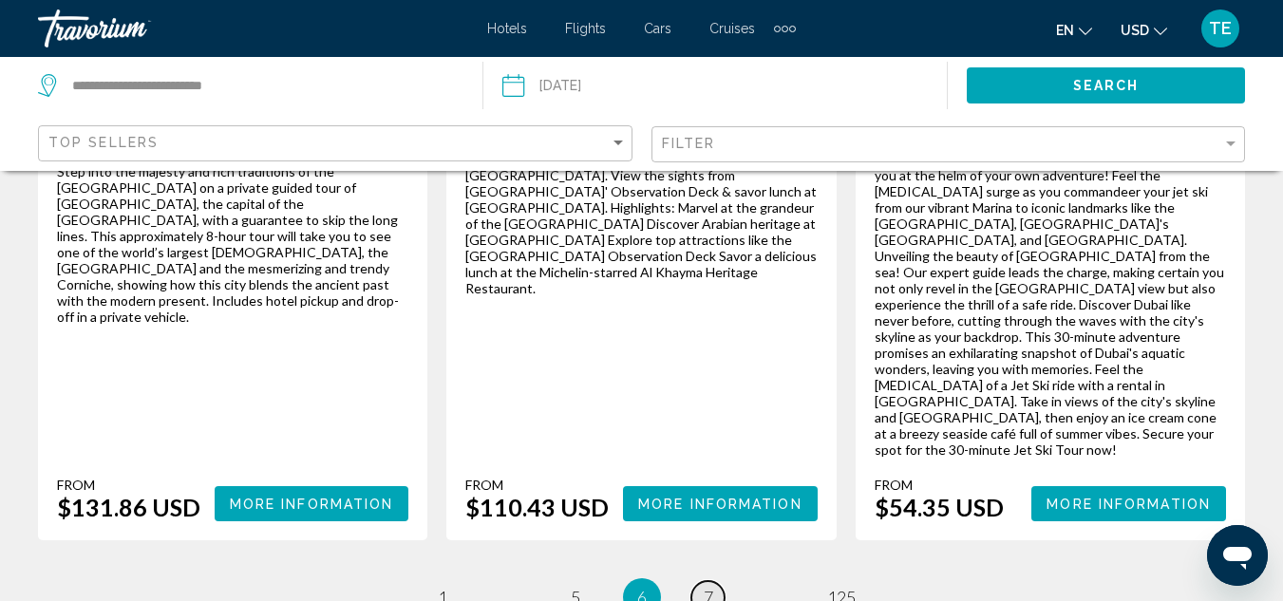
scroll to position [3379, 0]
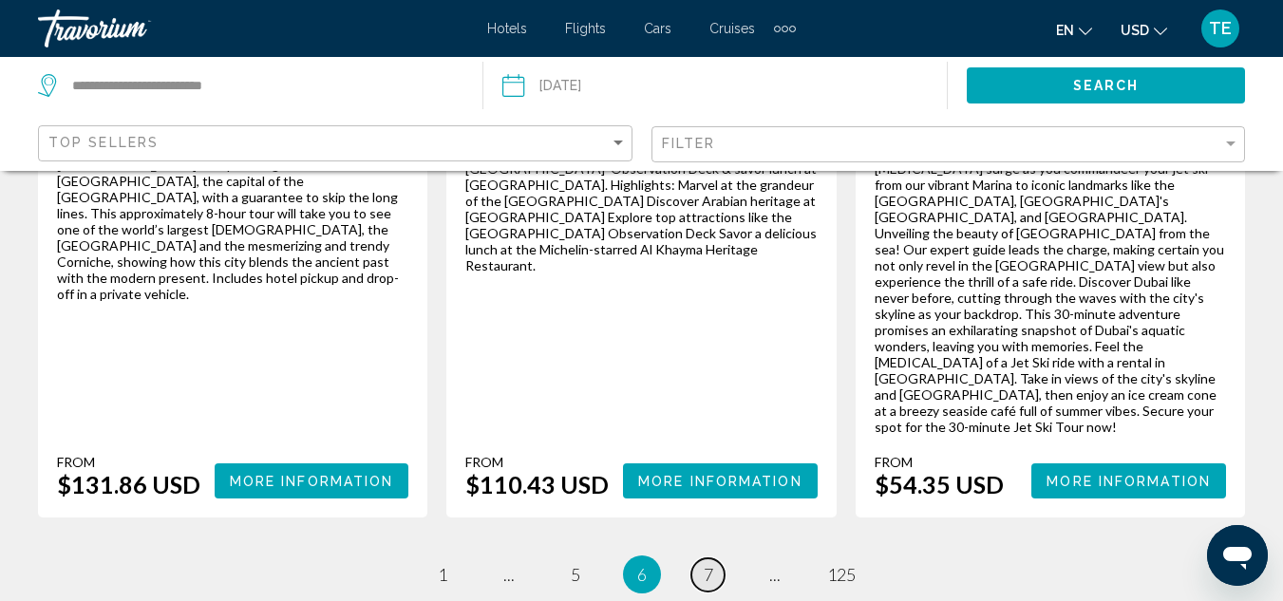
click at [702, 558] on link "page 7" at bounding box center [707, 574] width 33 height 33
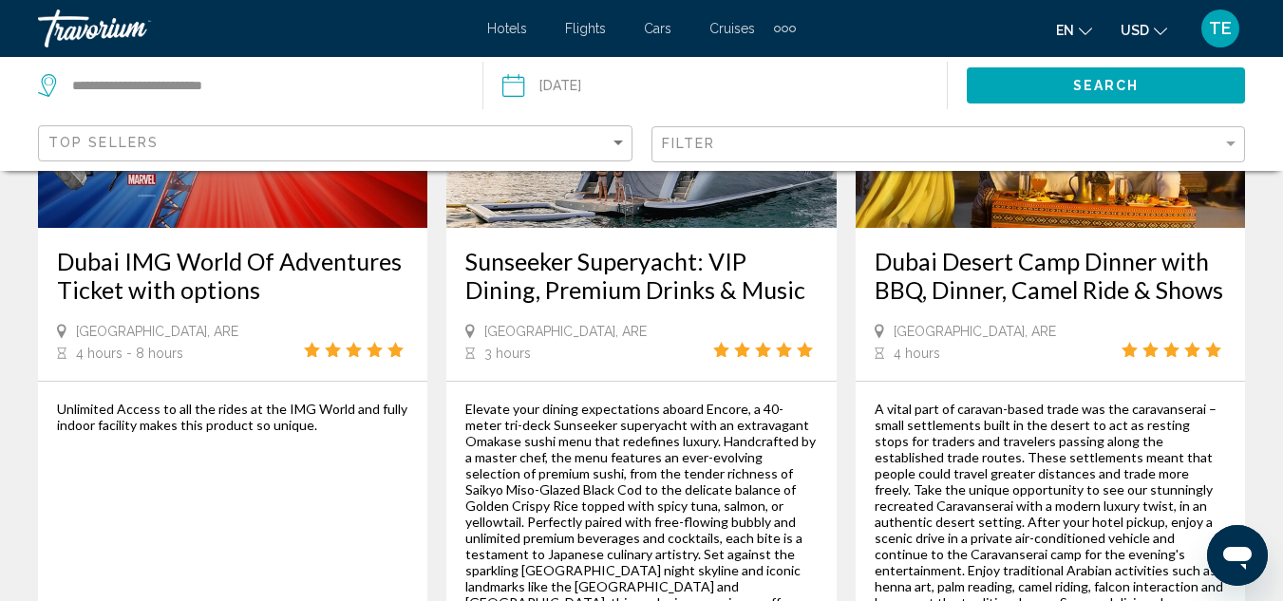
scroll to position [3228, 0]
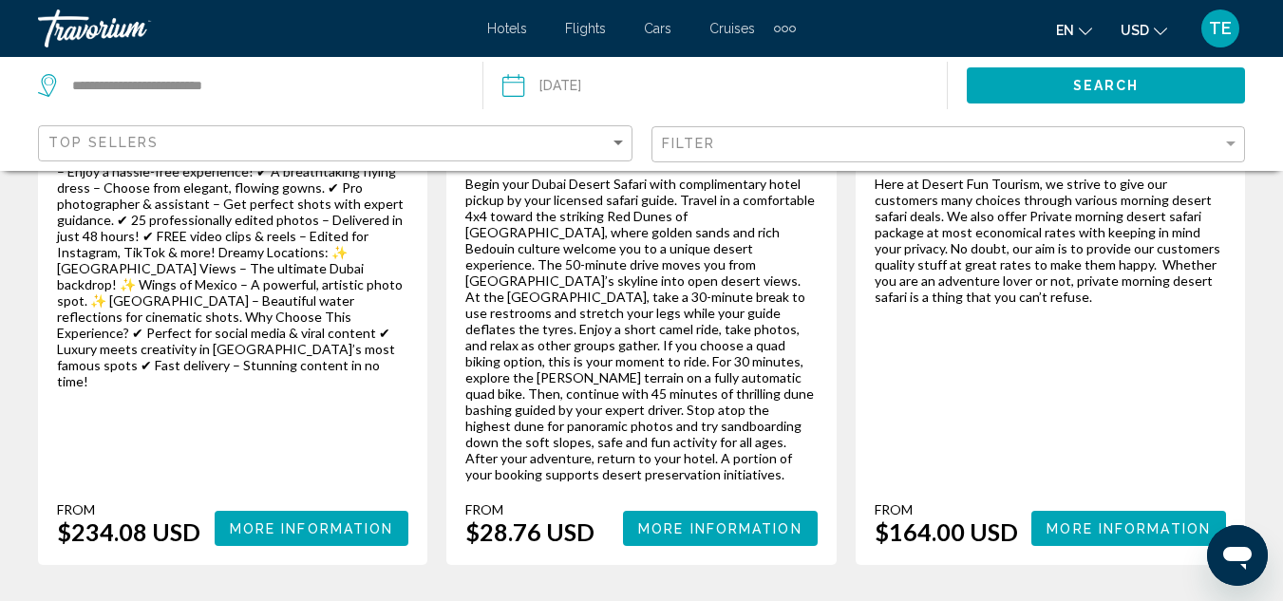
scroll to position [3380, 0]
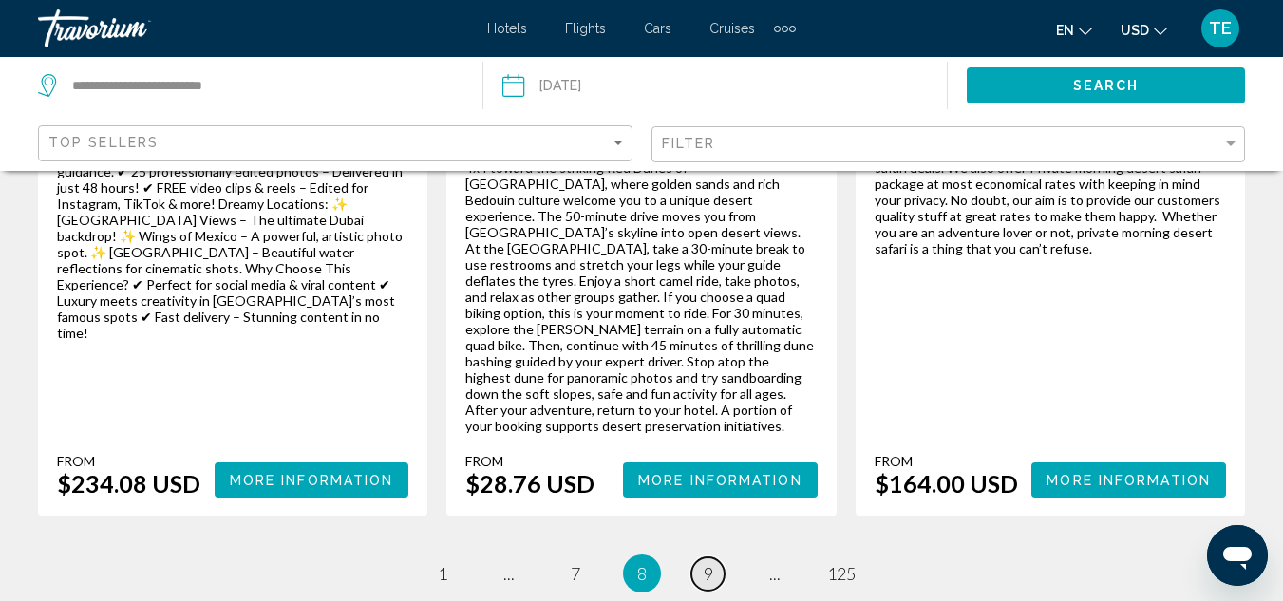
click at [705, 563] on span "9" at bounding box center [708, 573] width 9 height 21
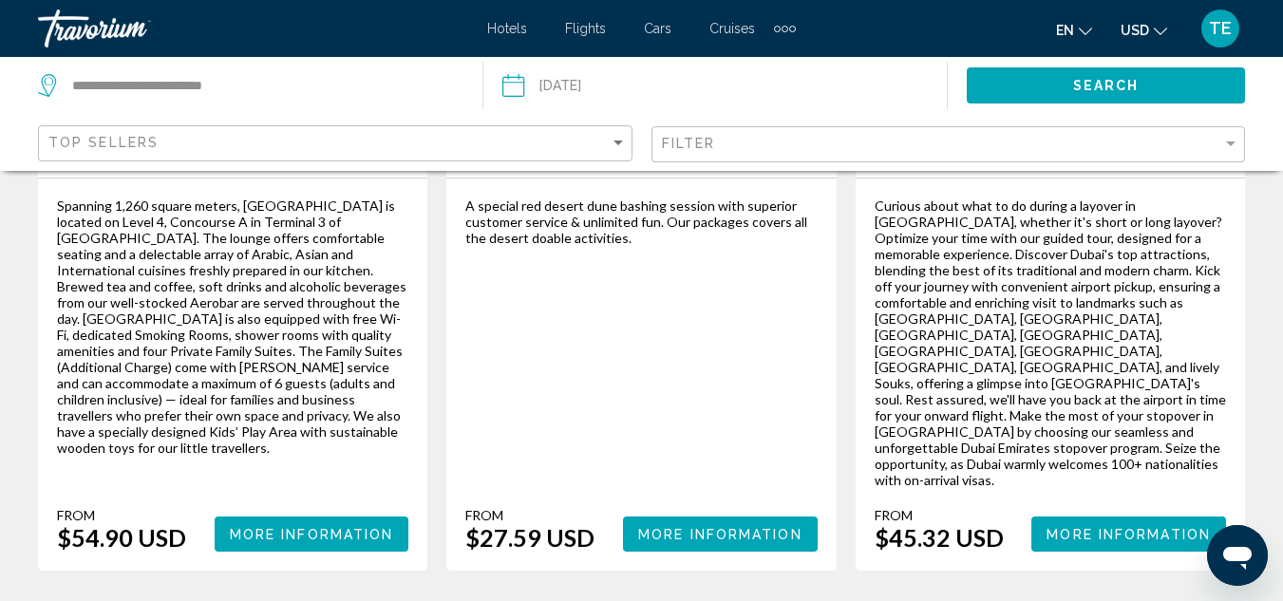
scroll to position [3190, 0]
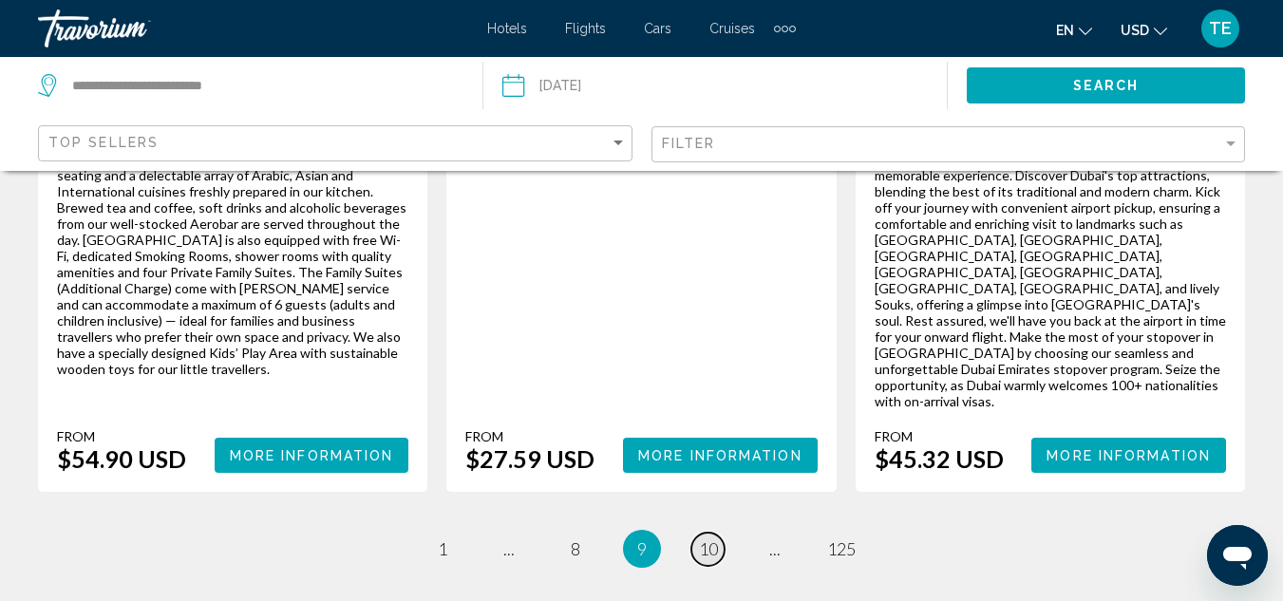
click at [716, 538] on span "10" at bounding box center [708, 548] width 19 height 21
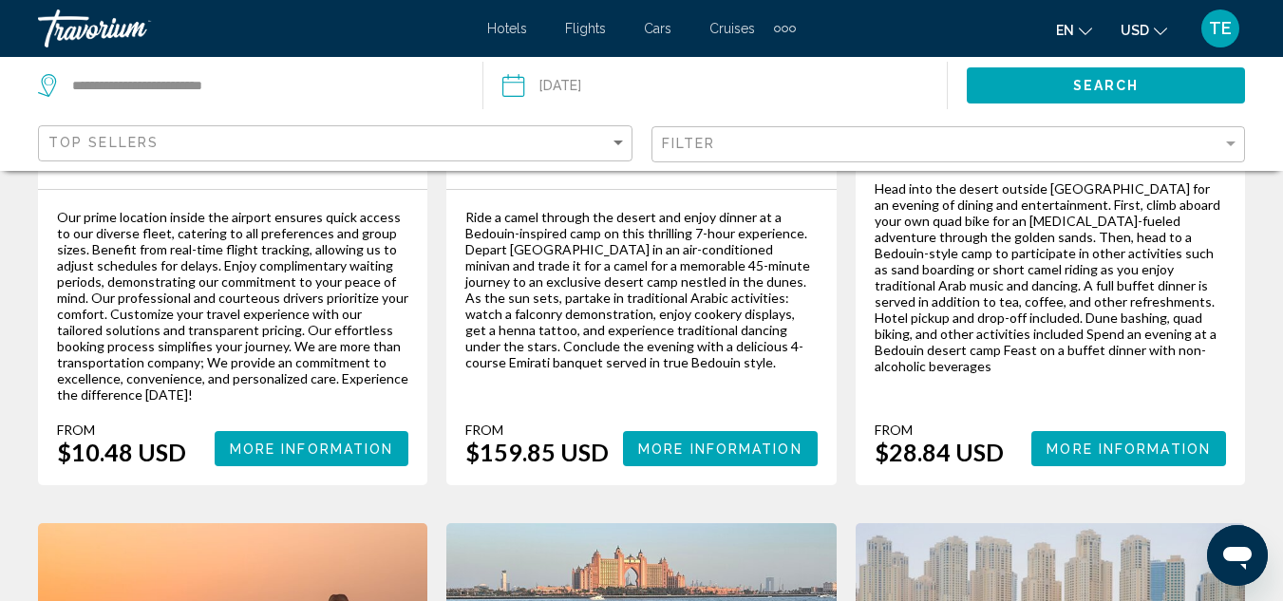
scroll to position [2203, 0]
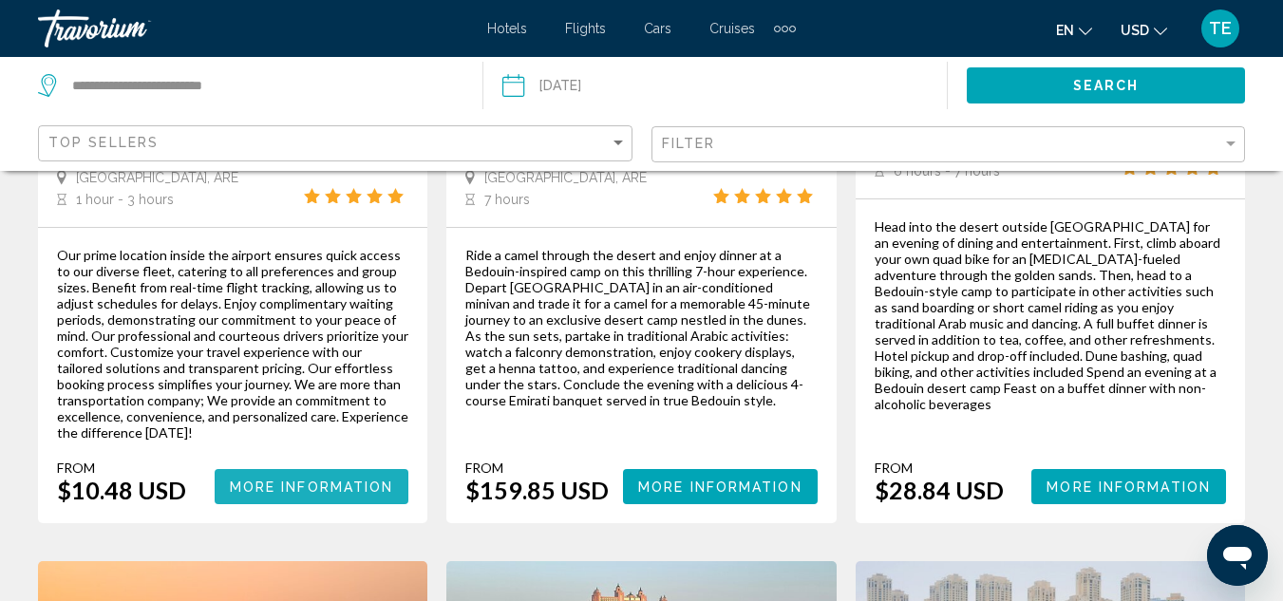
click at [363, 469] on button "More Information" at bounding box center [312, 486] width 195 height 35
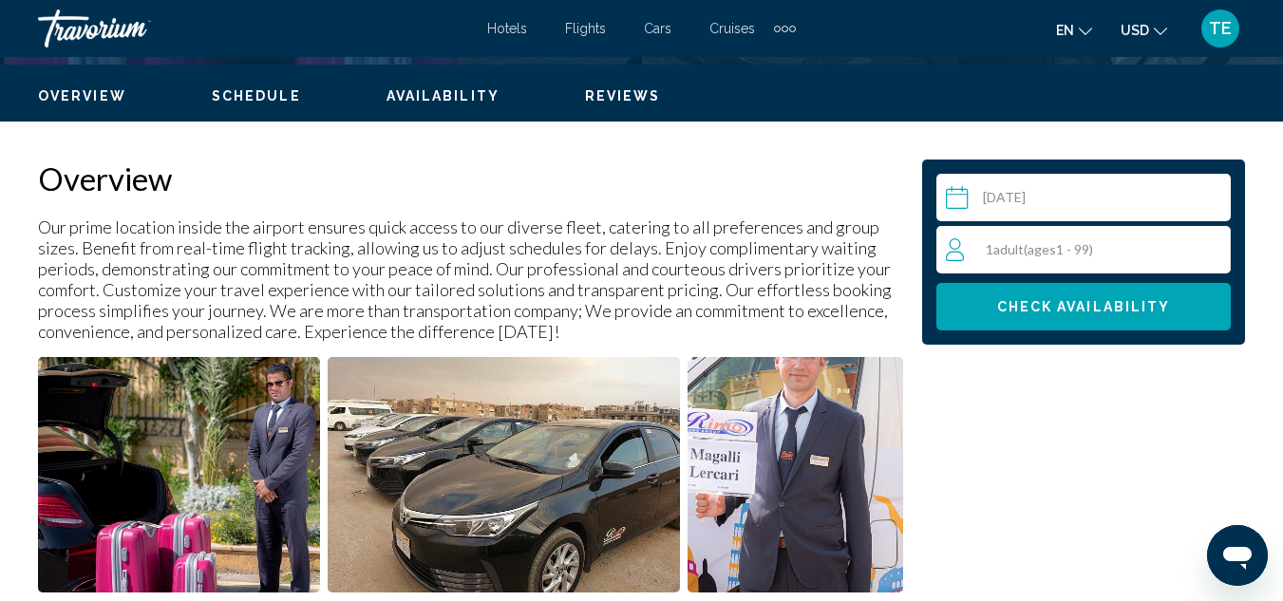
scroll to position [892, 0]
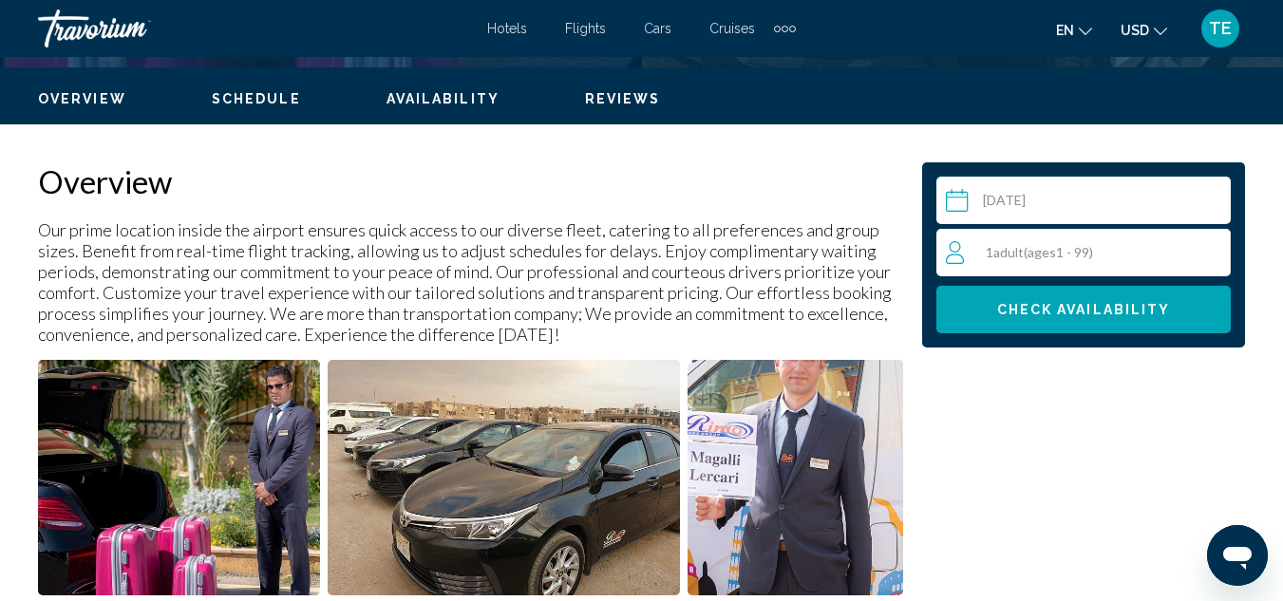
click at [1204, 251] on div "1 Adult Adults ( ages [DEMOGRAPHIC_DATA])" at bounding box center [1088, 252] width 284 height 23
click at [1215, 251] on icon "Increment adults" at bounding box center [1211, 251] width 17 height 17
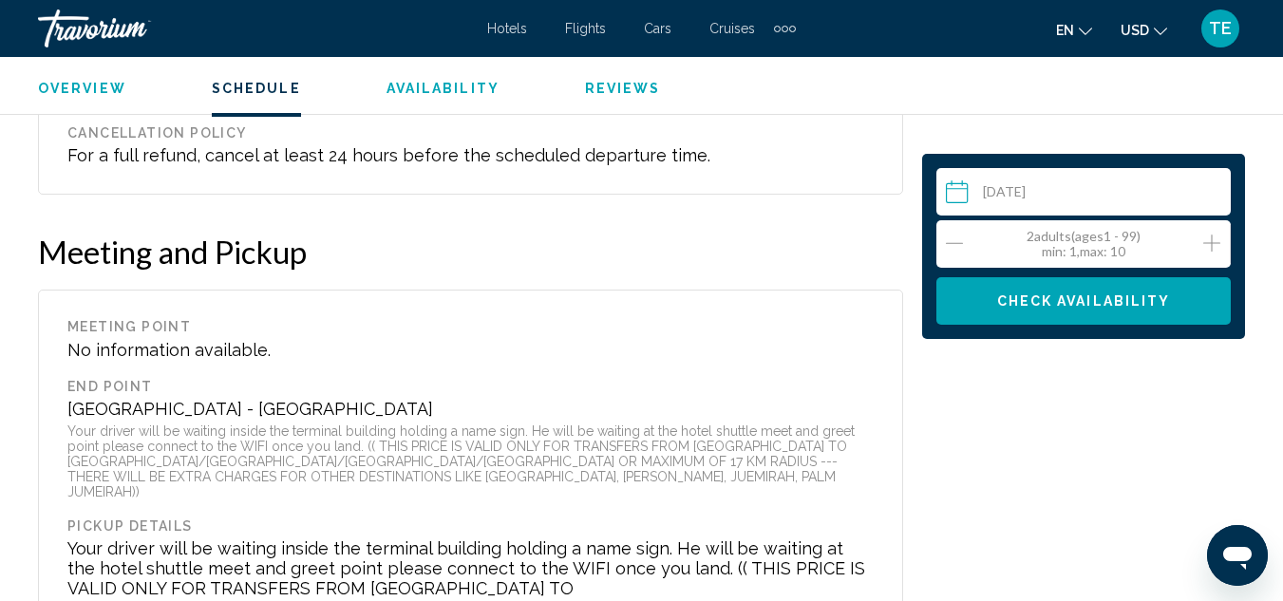
scroll to position [2637, 0]
